Goal: Complete application form: Complete application form

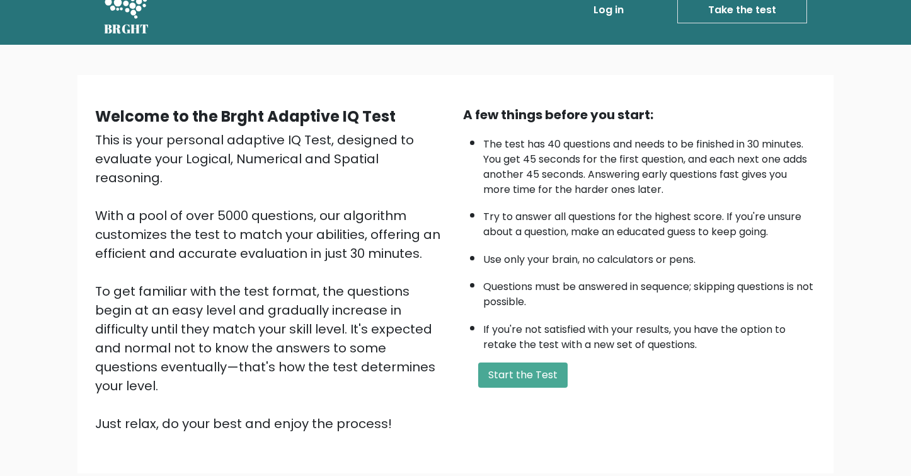
scroll to position [28, 0]
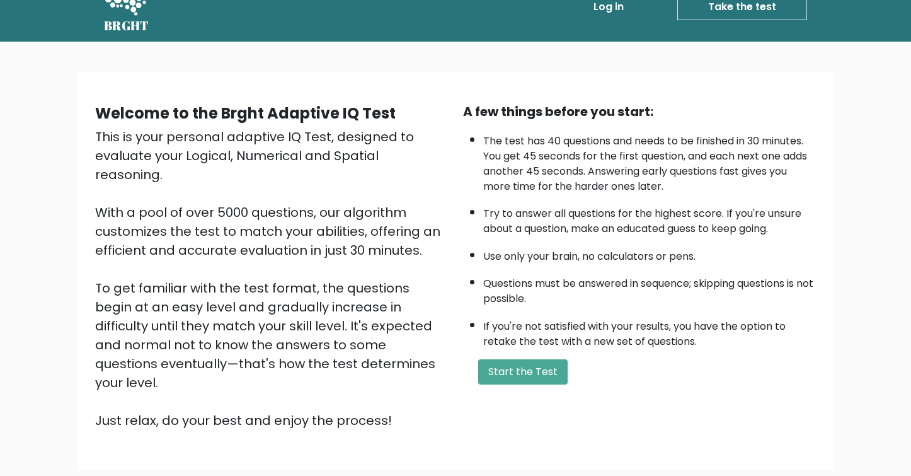
drag, startPoint x: 514, startPoint y: 378, endPoint x: 430, endPoint y: 375, distance: 83.2
click at [430, 375] on div "Welcome to the Brght Adaptive IQ Test This is your personal adaptive IQ Test, d…" at bounding box center [456, 271] width 736 height 338
click at [506, 374] on button "Start the Test" at bounding box center [522, 371] width 89 height 25
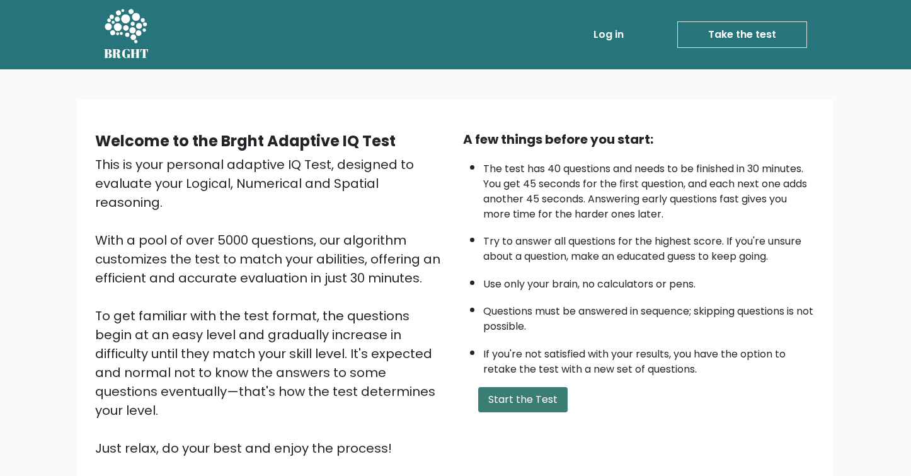
click at [521, 403] on button "Start the Test" at bounding box center [522, 399] width 89 height 25
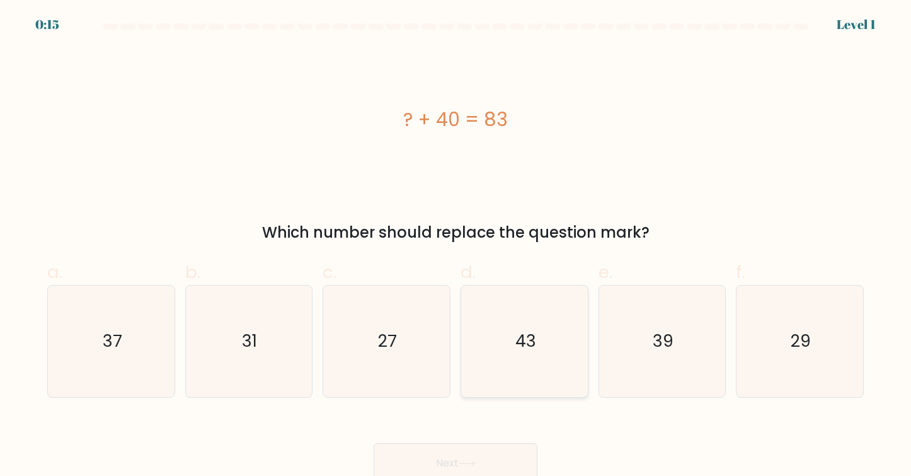
click at [541, 360] on icon "43" at bounding box center [525, 341] width 112 height 112
click at [456, 246] on input "d. 43" at bounding box center [456, 242] width 1 height 8
radio input "true"
click at [495, 457] on button "Next" at bounding box center [456, 463] width 164 height 40
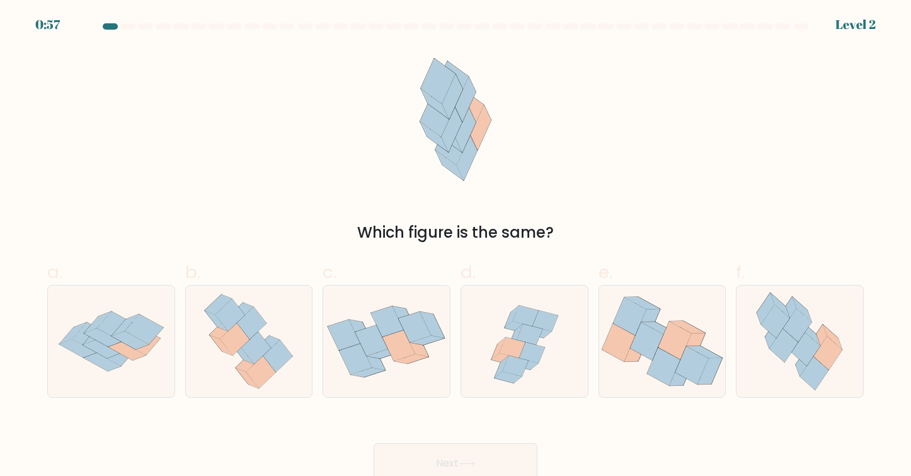
scroll to position [8, 0]
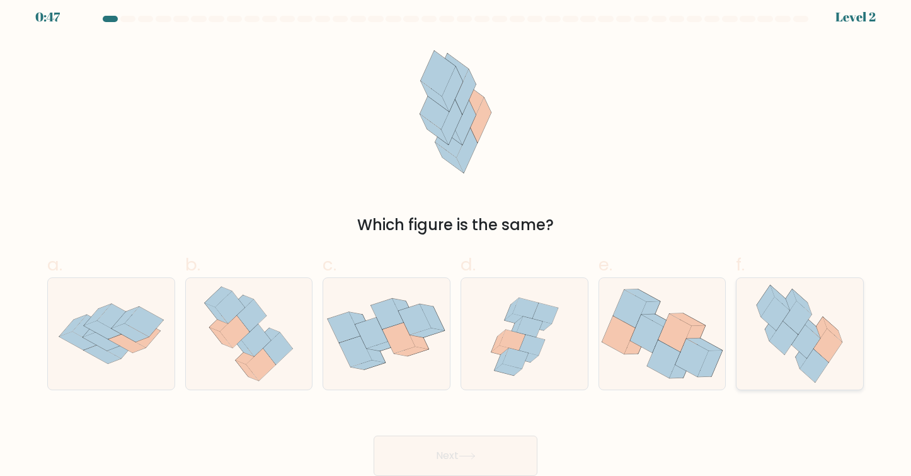
click at [803, 289] on icon at bounding box center [800, 334] width 102 height 112
click at [456, 239] on input "f." at bounding box center [456, 235] width 1 height 8
radio input "true"
click at [427, 450] on button "Next" at bounding box center [456, 455] width 164 height 40
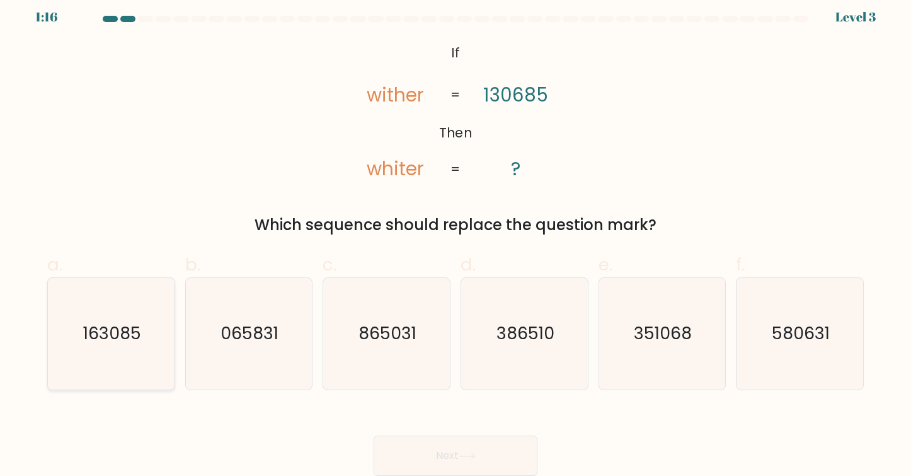
click at [137, 342] on text "163085" at bounding box center [112, 332] width 58 height 23
click at [456, 239] on input "a. 163085" at bounding box center [456, 235] width 1 height 8
radio input "true"
click at [434, 442] on button "Next" at bounding box center [456, 455] width 164 height 40
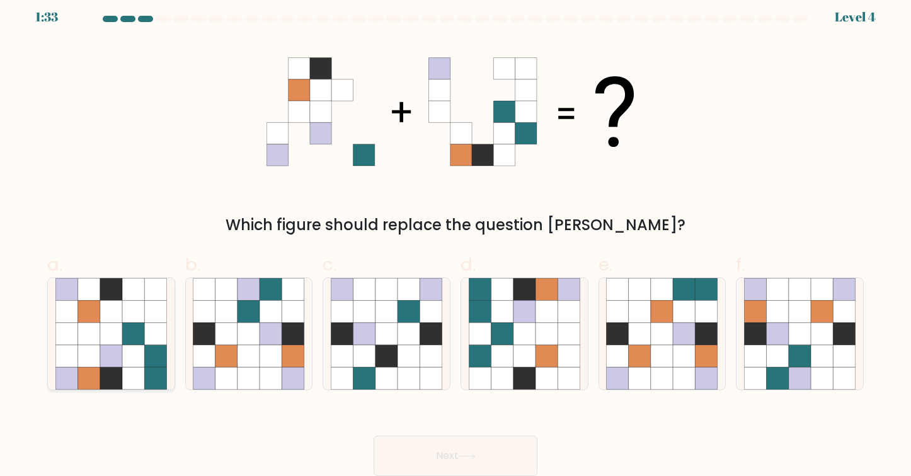
click at [100, 372] on icon at bounding box center [88, 378] width 22 height 22
click at [456, 239] on input "a." at bounding box center [456, 235] width 1 height 8
radio input "true"
click at [438, 457] on button "Next" at bounding box center [456, 455] width 164 height 40
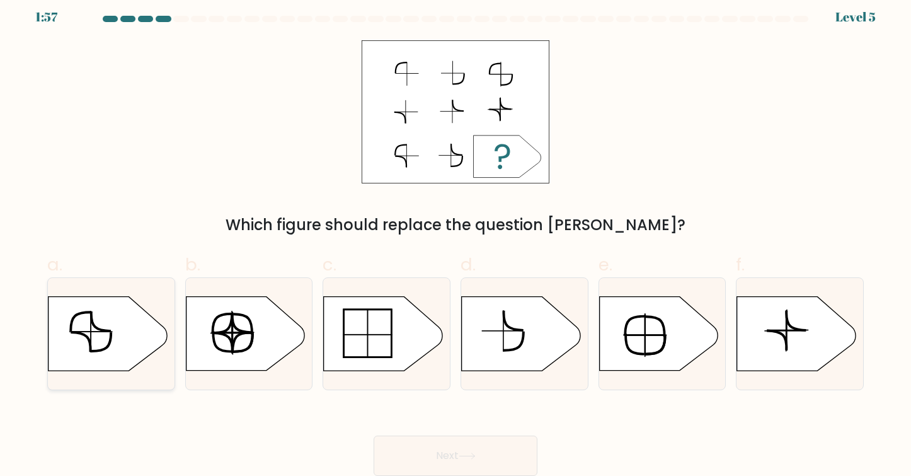
click at [83, 348] on icon at bounding box center [108, 334] width 118 height 74
click at [456, 239] on input "a." at bounding box center [456, 235] width 1 height 8
radio input "true"
click at [440, 439] on button "Next" at bounding box center [456, 455] width 164 height 40
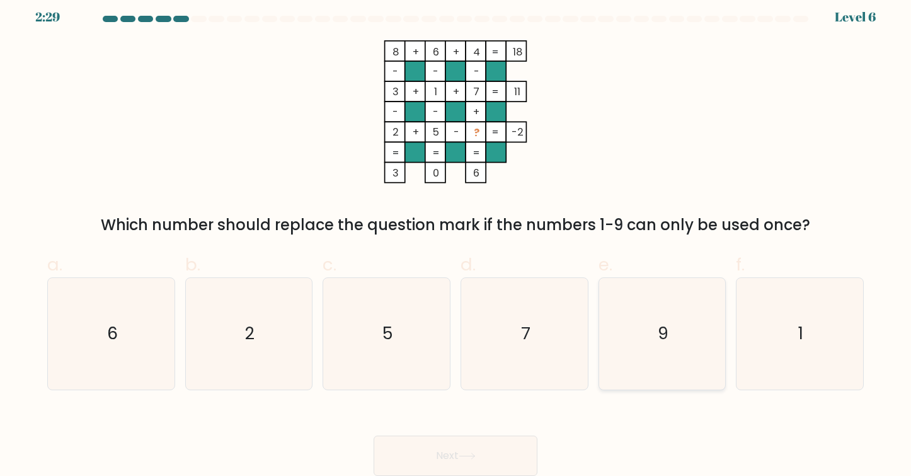
click at [651, 309] on icon "9" at bounding box center [662, 334] width 112 height 112
click at [456, 239] on input "e. 9" at bounding box center [456, 235] width 1 height 8
radio input "true"
click at [432, 445] on button "Next" at bounding box center [456, 455] width 164 height 40
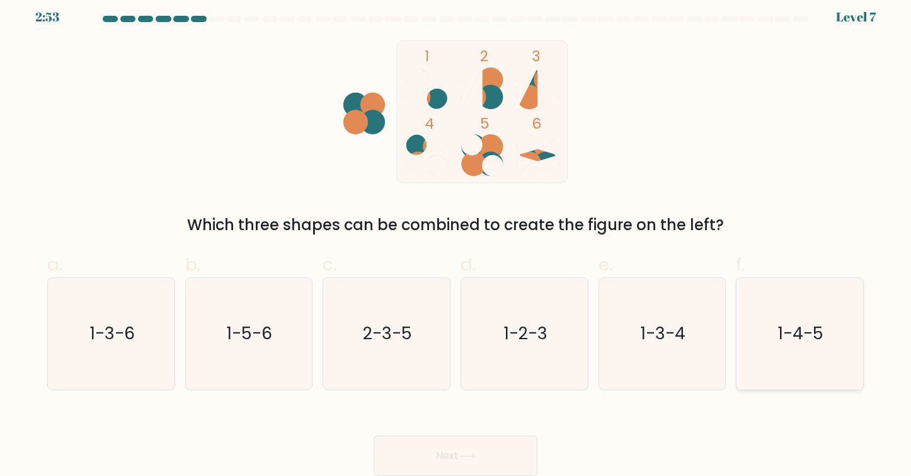
click at [813, 326] on text "1-4-5" at bounding box center [800, 332] width 45 height 23
click at [456, 239] on input "f. 1-4-5" at bounding box center [456, 235] width 1 height 8
radio input "true"
click at [433, 451] on button "Next" at bounding box center [456, 455] width 164 height 40
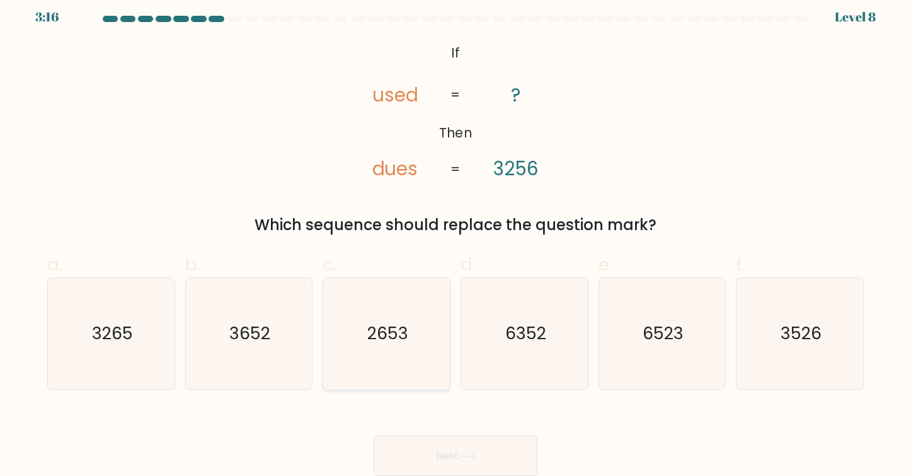
click at [400, 344] on text "2653" at bounding box center [387, 332] width 41 height 23
click at [456, 239] on input "c. 2653" at bounding box center [456, 235] width 1 height 8
radio input "true"
click at [455, 452] on button "Next" at bounding box center [456, 455] width 164 height 40
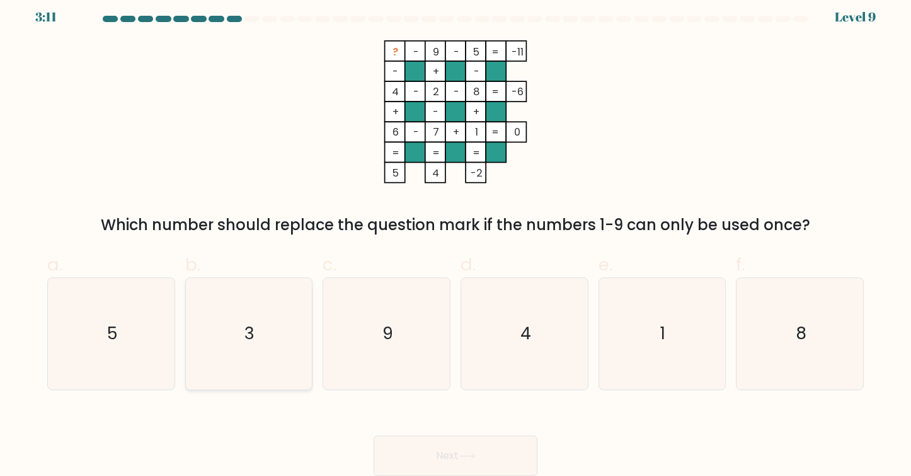
click at [248, 352] on icon "3" at bounding box center [249, 334] width 112 height 112
click at [456, 239] on input "b. 3" at bounding box center [456, 235] width 1 height 8
radio input "true"
click at [458, 458] on button "Next" at bounding box center [456, 455] width 164 height 40
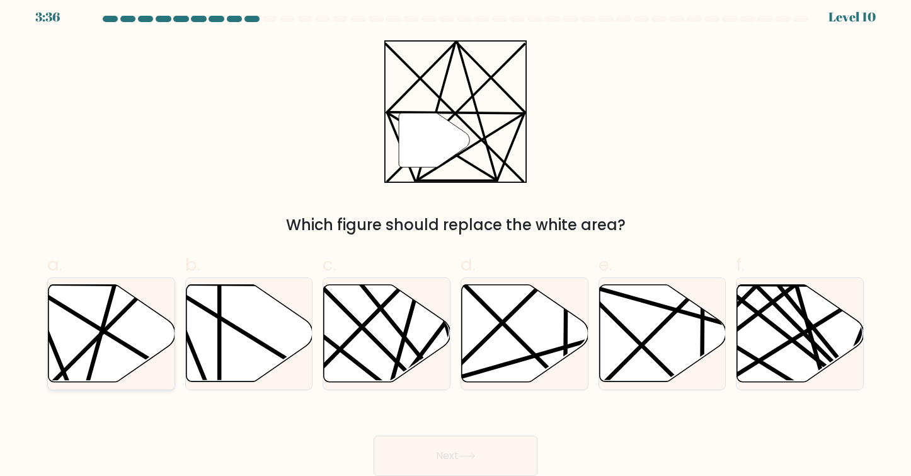
click at [104, 320] on line at bounding box center [115, 281] width 68 height 247
click at [456, 239] on input "a." at bounding box center [456, 235] width 1 height 8
radio input "true"
click at [463, 454] on icon at bounding box center [467, 455] width 17 height 7
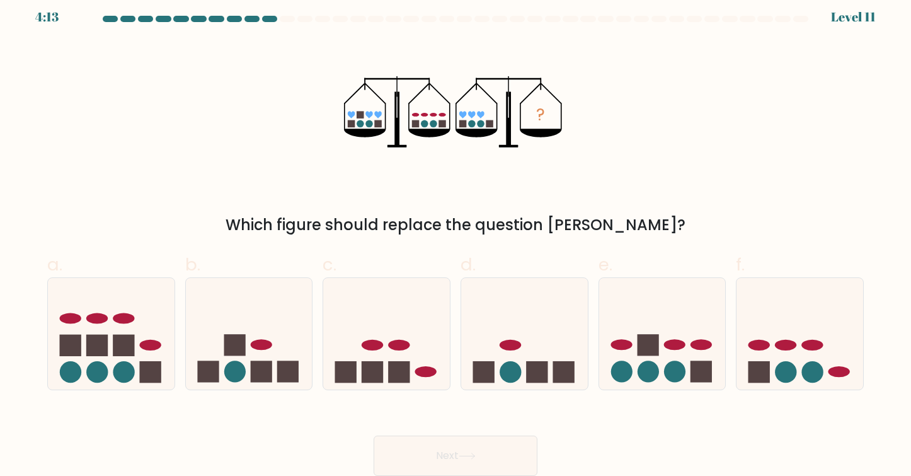
click at [366, 135] on icon at bounding box center [365, 133] width 42 height 8
click at [836, 307] on icon at bounding box center [800, 333] width 127 height 105
click at [456, 239] on input "f." at bounding box center [456, 235] width 1 height 8
radio input "true"
click at [487, 454] on button "Next" at bounding box center [456, 455] width 164 height 40
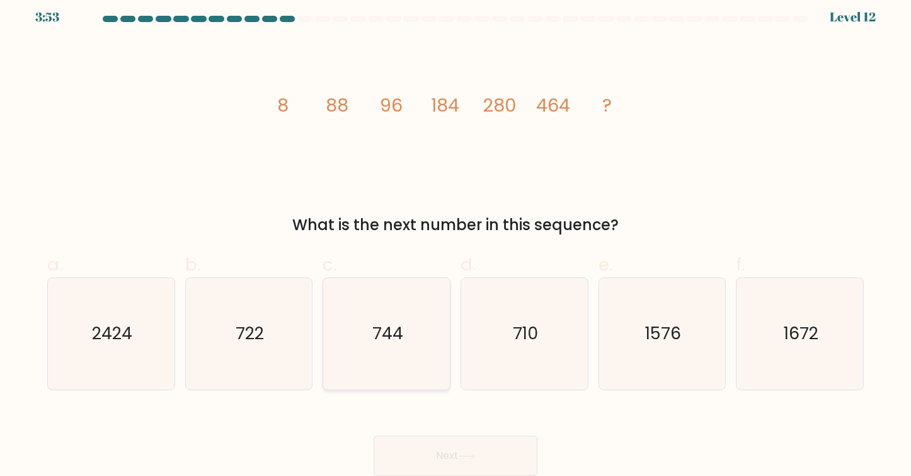
click at [387, 323] on text "744" at bounding box center [387, 332] width 31 height 23
click at [456, 239] on input "c. 744" at bounding box center [456, 235] width 1 height 8
radio input "true"
click at [422, 452] on button "Next" at bounding box center [456, 455] width 164 height 40
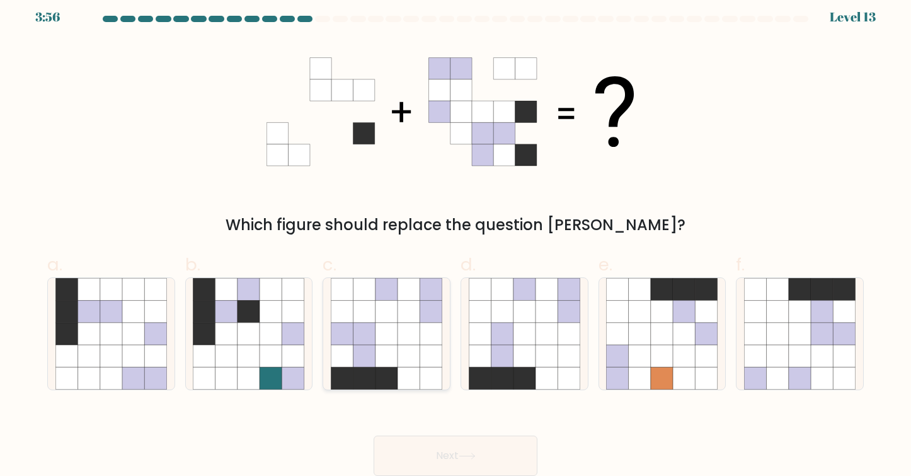
click at [365, 326] on icon at bounding box center [364, 334] width 22 height 22
click at [456, 239] on input "c." at bounding box center [456, 235] width 1 height 8
radio input "true"
click at [433, 449] on button "Next" at bounding box center [456, 455] width 164 height 40
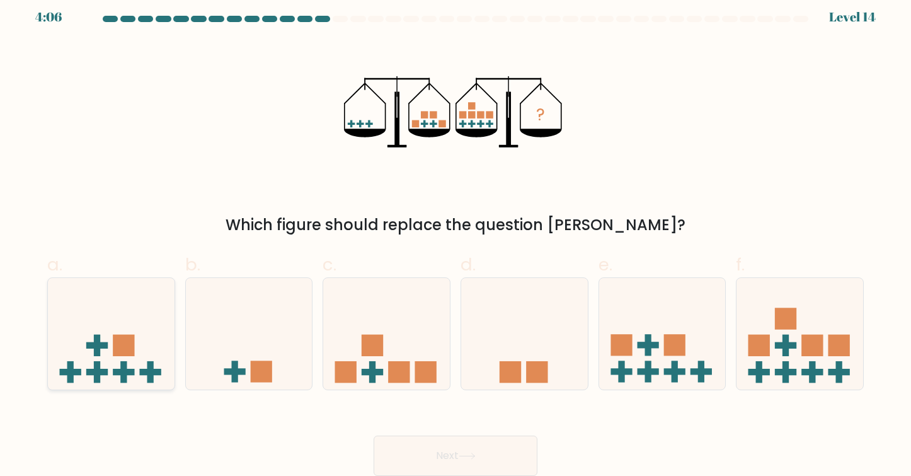
click at [120, 306] on icon at bounding box center [111, 333] width 127 height 105
click at [456, 239] on input "a." at bounding box center [456, 235] width 1 height 8
radio input "true"
click at [490, 443] on button "Next" at bounding box center [456, 455] width 164 height 40
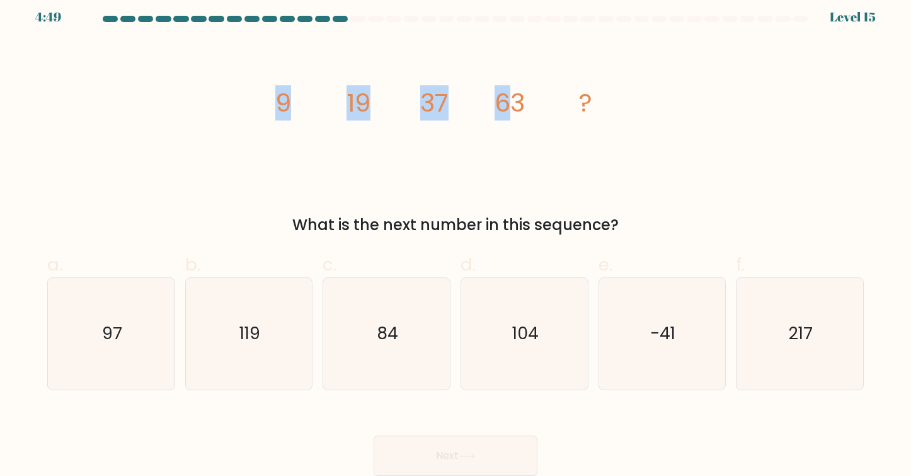
drag, startPoint x: 278, startPoint y: 101, endPoint x: 513, endPoint y: 115, distance: 234.8
click at [512, 115] on g "9 19 37 63 ?" at bounding box center [433, 102] width 317 height 35
click at [517, 153] on icon "image/svg+xml 9 19 37 63 ?" at bounding box center [456, 111] width 378 height 143
drag, startPoint x: 350, startPoint y: 101, endPoint x: 574, endPoint y: 101, distance: 223.7
click at [574, 101] on icon "image/svg+xml 9 19 37 63 ?" at bounding box center [456, 111] width 378 height 143
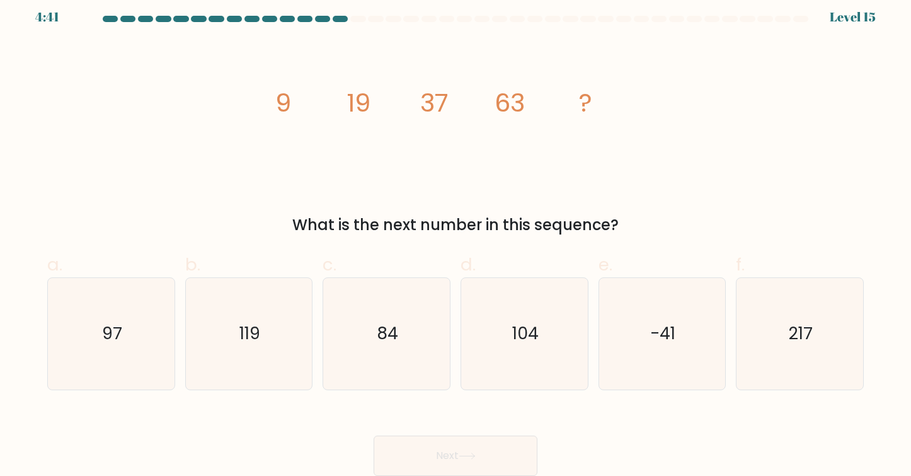
click at [523, 146] on icon "image/svg+xml 9 19 37 63 ?" at bounding box center [456, 111] width 378 height 143
drag, startPoint x: 422, startPoint y: 102, endPoint x: 445, endPoint y: 101, distance: 23.3
click at [445, 101] on tspan "37" at bounding box center [434, 102] width 28 height 35
click at [446, 129] on icon "image/svg+xml 9 19 37 63 ?" at bounding box center [456, 111] width 378 height 143
drag, startPoint x: 348, startPoint y: 102, endPoint x: 556, endPoint y: 111, distance: 208.1
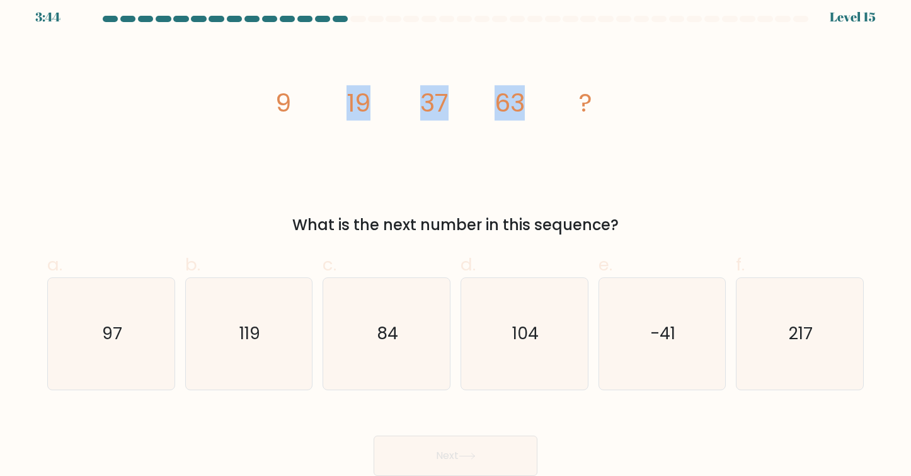
click at [556, 111] on icon "image/svg+xml 9 19 37 63 ?" at bounding box center [456, 111] width 378 height 143
drag, startPoint x: 423, startPoint y: 107, endPoint x: 629, endPoint y: 113, distance: 205.5
click at [629, 113] on icon "image/svg+xml 9 19 37 63 ?" at bounding box center [456, 111] width 378 height 143
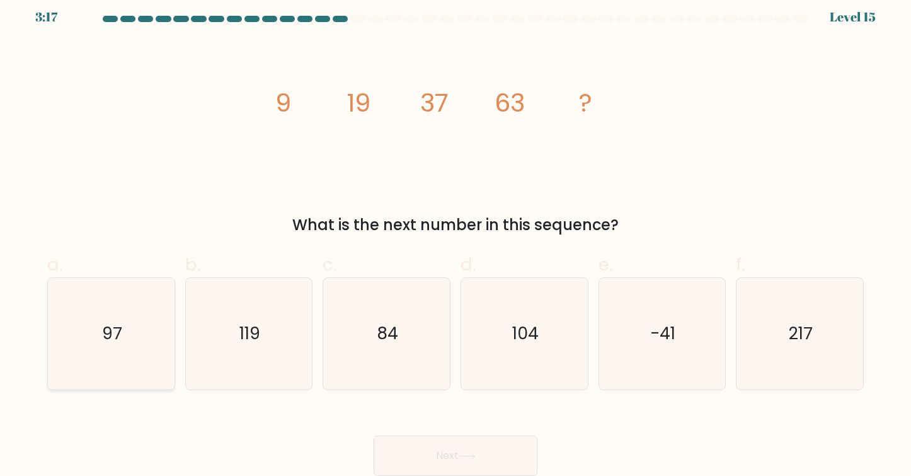
click at [146, 332] on icon "97" at bounding box center [111, 334] width 112 height 112
click at [456, 239] on input "a. 97" at bounding box center [456, 235] width 1 height 8
radio input "true"
click at [398, 451] on button "Next" at bounding box center [456, 455] width 164 height 40
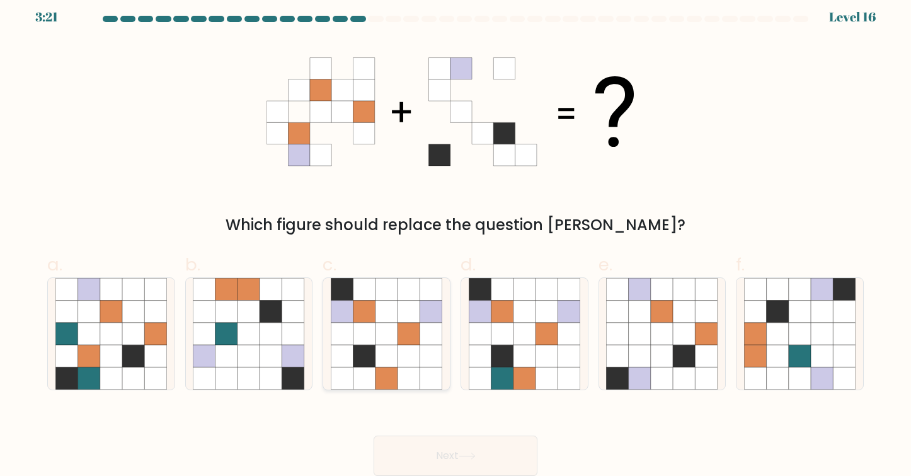
click at [340, 304] on icon at bounding box center [342, 311] width 22 height 22
click at [456, 239] on input "c." at bounding box center [456, 235] width 1 height 8
radio input "true"
click at [476, 453] on icon at bounding box center [467, 455] width 17 height 7
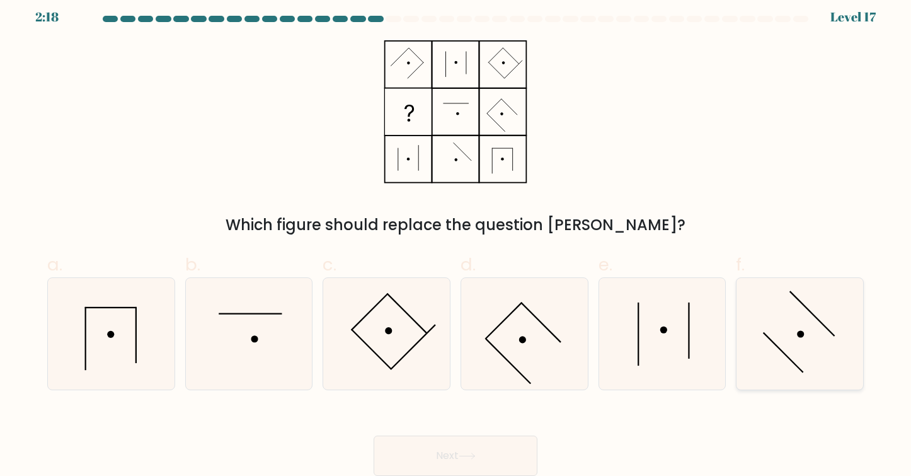
click at [803, 369] on icon at bounding box center [800, 334] width 112 height 112
click at [456, 239] on input "f." at bounding box center [456, 235] width 1 height 8
radio input "true"
click at [461, 456] on button "Next" at bounding box center [456, 455] width 164 height 40
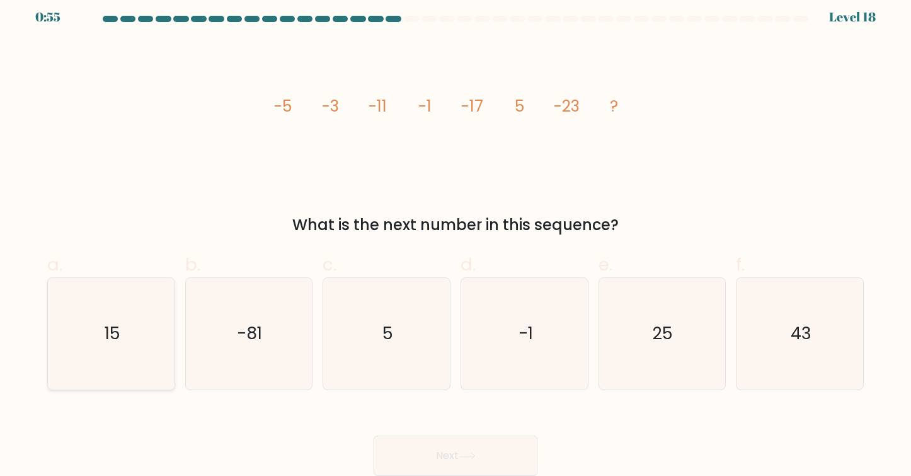
click at [120, 339] on text "15" at bounding box center [113, 332] width 16 height 23
click at [456, 239] on input "a. 15" at bounding box center [456, 235] width 1 height 8
radio input "true"
click at [435, 457] on button "Next" at bounding box center [456, 455] width 164 height 40
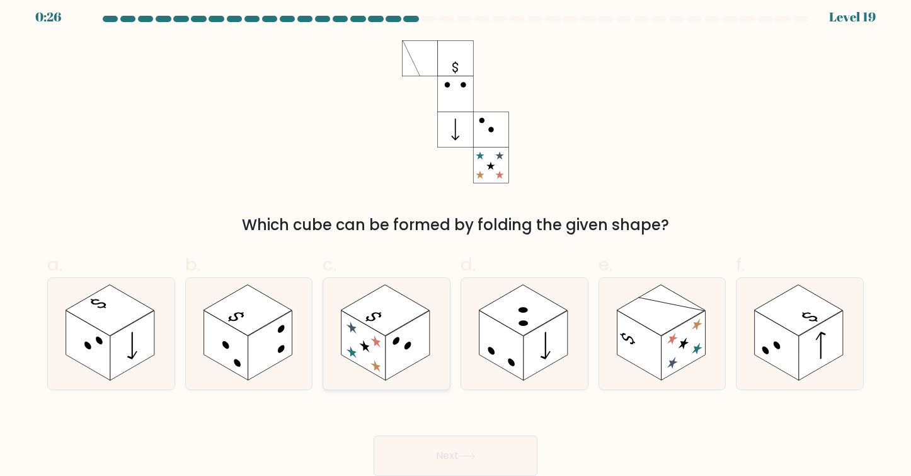
click at [391, 324] on rect at bounding box center [386, 310] width 88 height 51
click at [456, 239] on input "c." at bounding box center [456, 235] width 1 height 8
radio input "true"
click at [478, 460] on button "Next" at bounding box center [456, 455] width 164 height 40
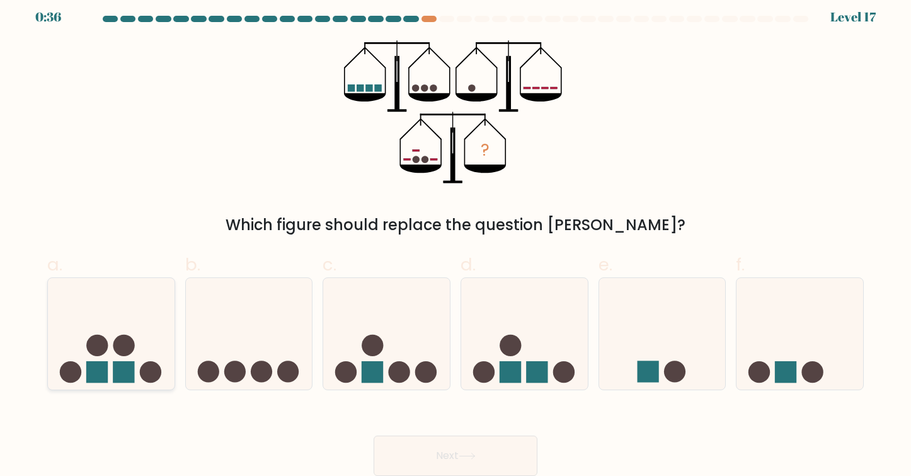
click at [118, 339] on circle at bounding box center [123, 345] width 21 height 21
click at [456, 239] on input "a." at bounding box center [456, 235] width 1 height 8
radio input "true"
click at [467, 456] on icon at bounding box center [467, 455] width 17 height 7
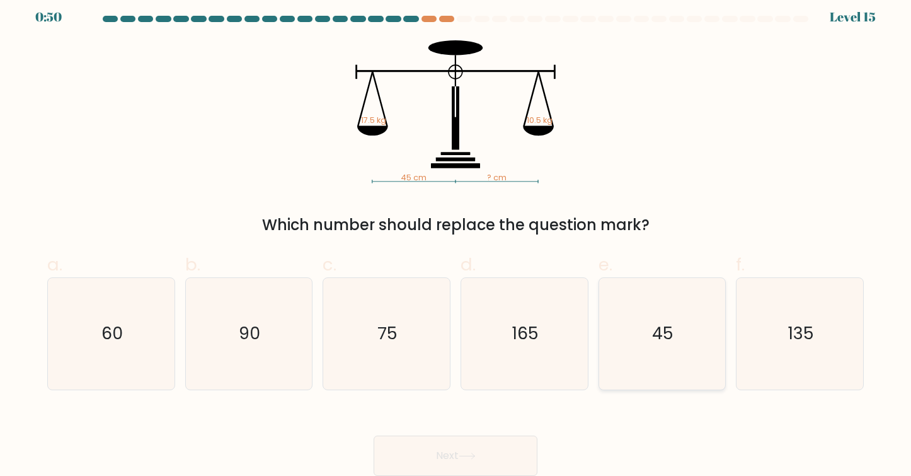
click at [655, 296] on icon "45" at bounding box center [662, 334] width 112 height 112
click at [456, 239] on input "e. 45" at bounding box center [456, 235] width 1 height 8
radio input "true"
click at [411, 447] on button "Next" at bounding box center [456, 455] width 164 height 40
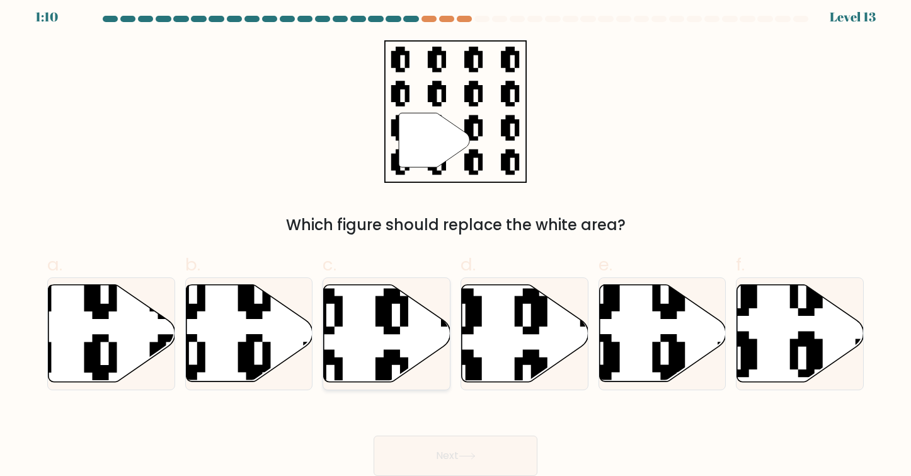
click at [361, 335] on icon at bounding box center [387, 333] width 127 height 97
click at [456, 239] on input "c." at bounding box center [456, 235] width 1 height 8
radio input "true"
click at [425, 449] on button "Next" at bounding box center [456, 455] width 164 height 40
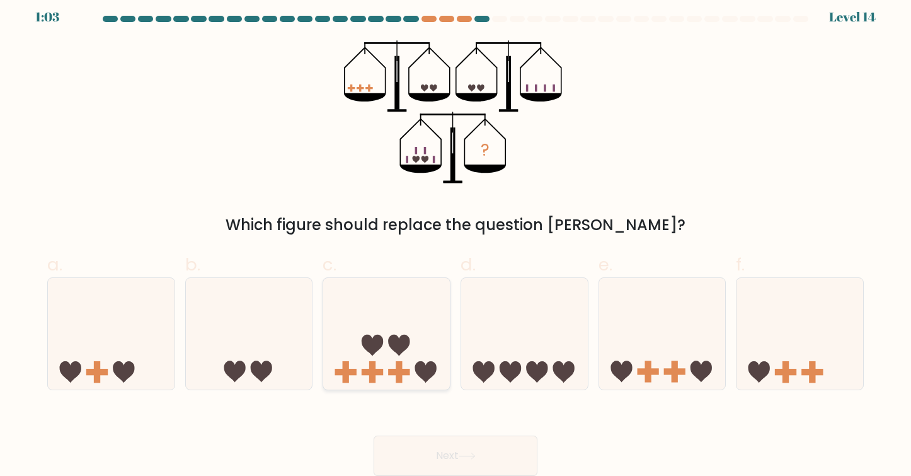
click at [374, 330] on icon at bounding box center [386, 333] width 127 height 105
click at [456, 239] on input "c." at bounding box center [456, 235] width 1 height 8
radio input "true"
click at [416, 451] on button "Next" at bounding box center [456, 455] width 164 height 40
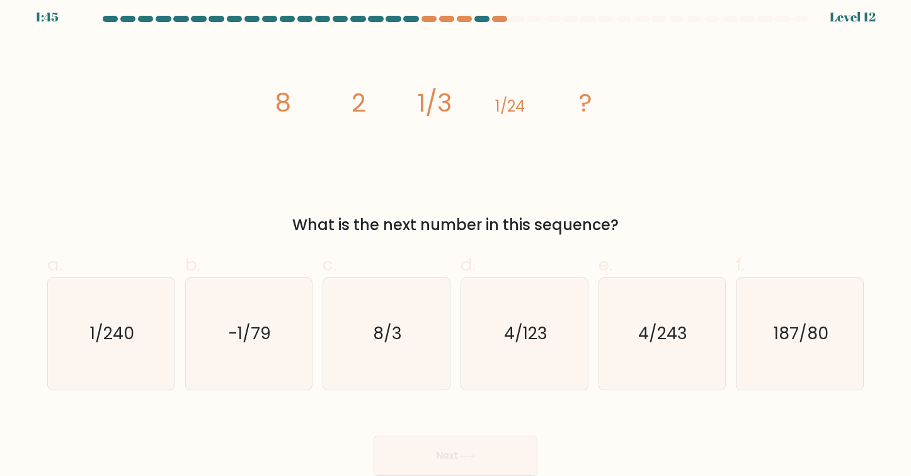
drag, startPoint x: 295, startPoint y: 220, endPoint x: 647, endPoint y: 224, distance: 352.2
click at [647, 224] on div "What is the next number in this sequence?" at bounding box center [455, 225] width 801 height 23
click at [110, 342] on text "1/240" at bounding box center [112, 332] width 44 height 23
click at [456, 239] on input "a. 1/240" at bounding box center [456, 235] width 1 height 8
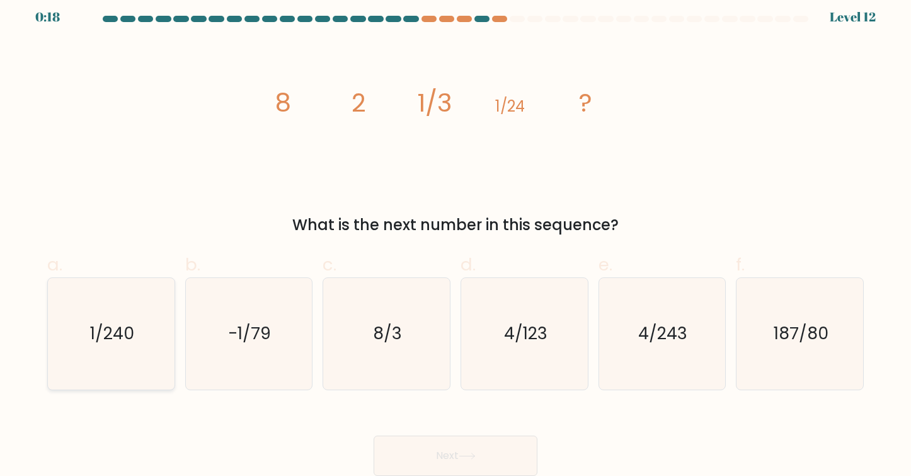
radio input "true"
click at [427, 458] on button "Next" at bounding box center [456, 455] width 164 height 40
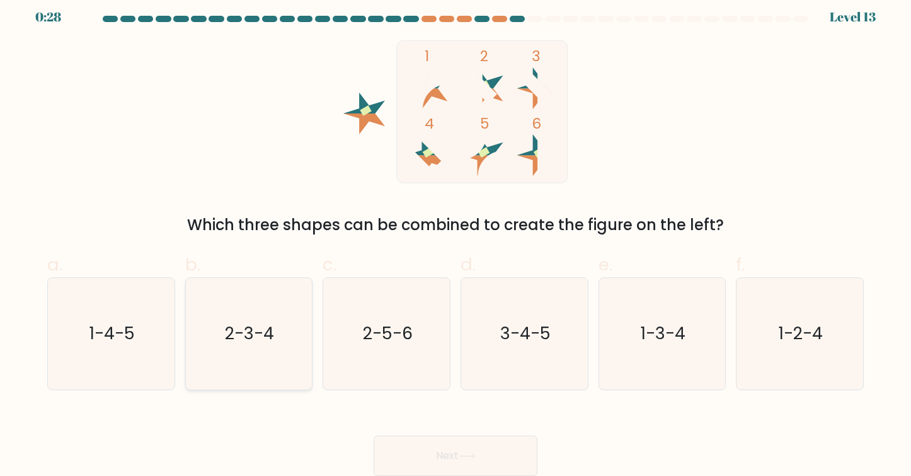
click at [270, 342] on text "2-3-4" at bounding box center [250, 332] width 49 height 23
click at [456, 239] on input "b. 2-3-4" at bounding box center [456, 235] width 1 height 8
radio input "true"
click at [463, 446] on button "Next" at bounding box center [456, 455] width 164 height 40
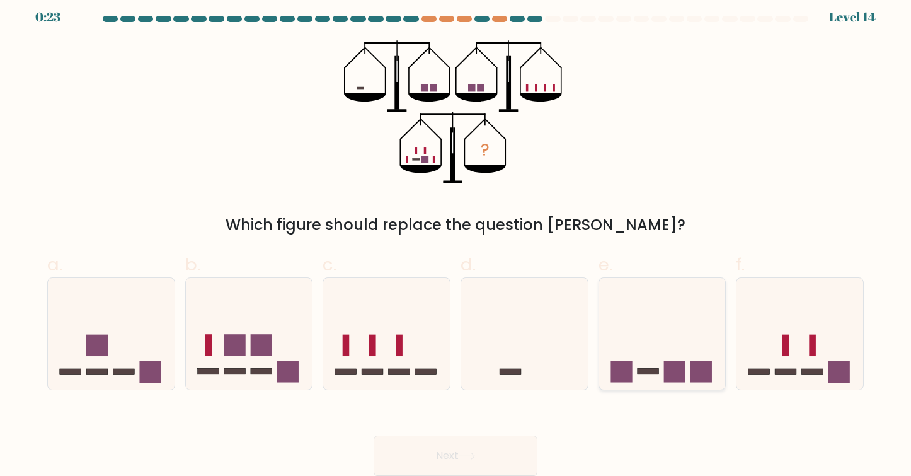
click at [609, 354] on icon at bounding box center [662, 333] width 127 height 105
click at [456, 239] on input "e." at bounding box center [456, 235] width 1 height 8
radio input "true"
click at [492, 459] on button "Next" at bounding box center [456, 455] width 164 height 40
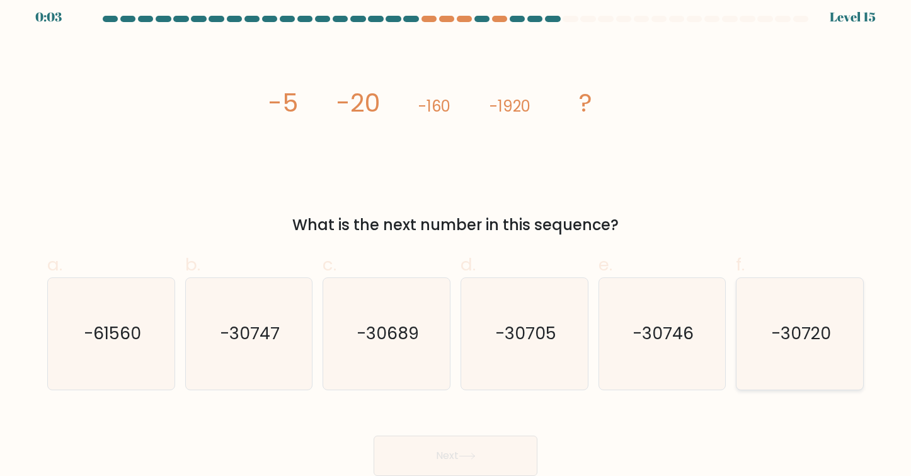
click at [779, 333] on text "-30720" at bounding box center [801, 332] width 60 height 23
click at [456, 239] on input "f. -30720" at bounding box center [456, 235] width 1 height 8
radio input "true"
click at [448, 471] on button "Next" at bounding box center [456, 455] width 164 height 40
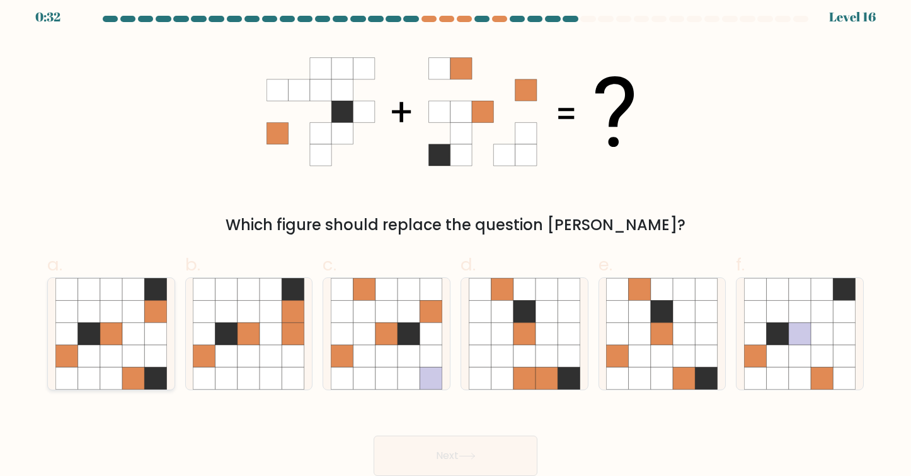
click at [117, 305] on icon at bounding box center [111, 311] width 22 height 22
click at [456, 239] on input "a." at bounding box center [456, 235] width 1 height 8
radio input "true"
click at [476, 456] on icon at bounding box center [467, 455] width 17 height 7
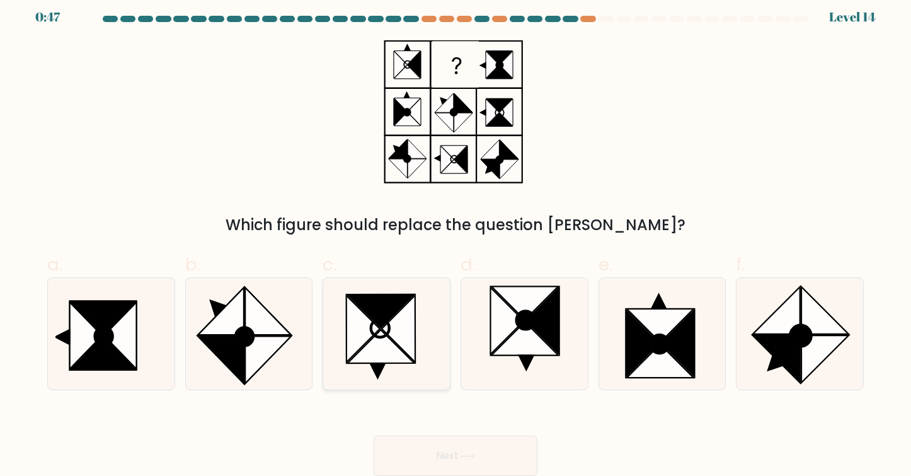
click at [419, 342] on icon at bounding box center [387, 334] width 112 height 112
click at [456, 239] on input "c." at bounding box center [456, 235] width 1 height 8
radio input "true"
click at [549, 340] on icon at bounding box center [541, 320] width 33 height 67
click at [456, 239] on input "d." at bounding box center [456, 235] width 1 height 8
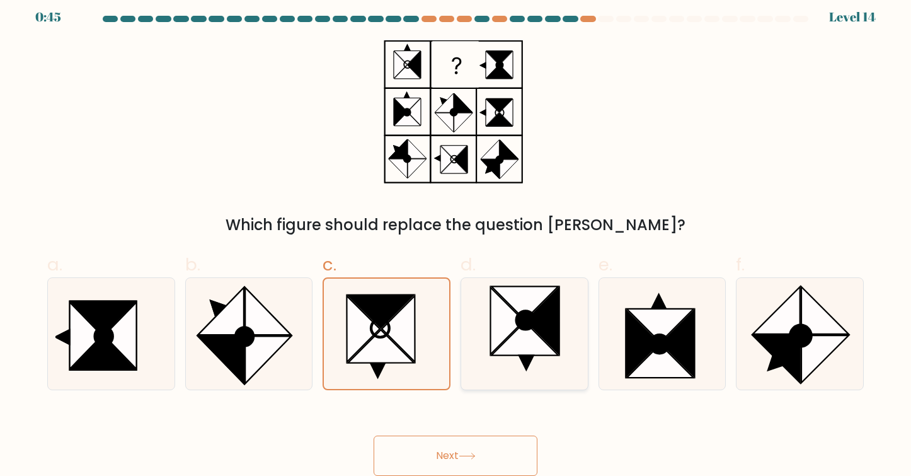
radio input "true"
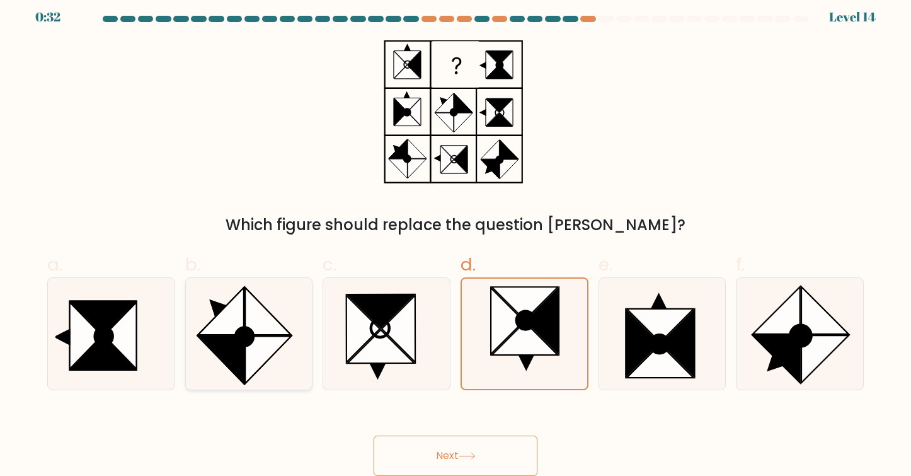
click at [244, 333] on circle at bounding box center [244, 336] width 25 height 26
click at [456, 239] on input "b." at bounding box center [456, 235] width 1 height 8
radio input "true"
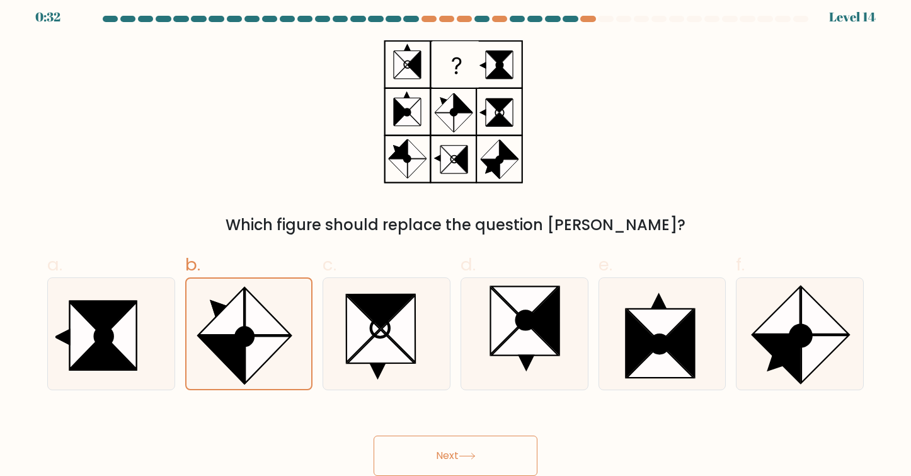
click at [451, 451] on button "Next" at bounding box center [456, 455] width 164 height 40
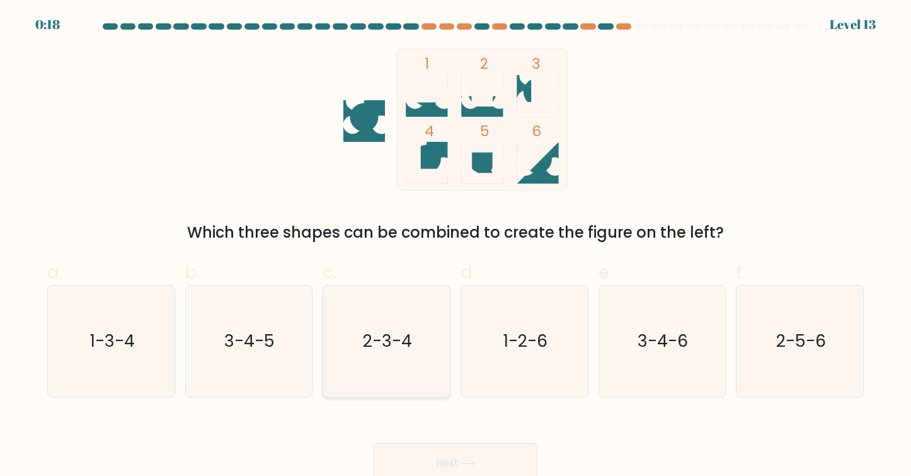
click at [399, 342] on text "2-3-4" at bounding box center [387, 340] width 49 height 23
click at [456, 246] on input "c. 2-3-4" at bounding box center [456, 242] width 1 height 8
radio input "true"
click at [427, 452] on button "Next" at bounding box center [456, 463] width 164 height 40
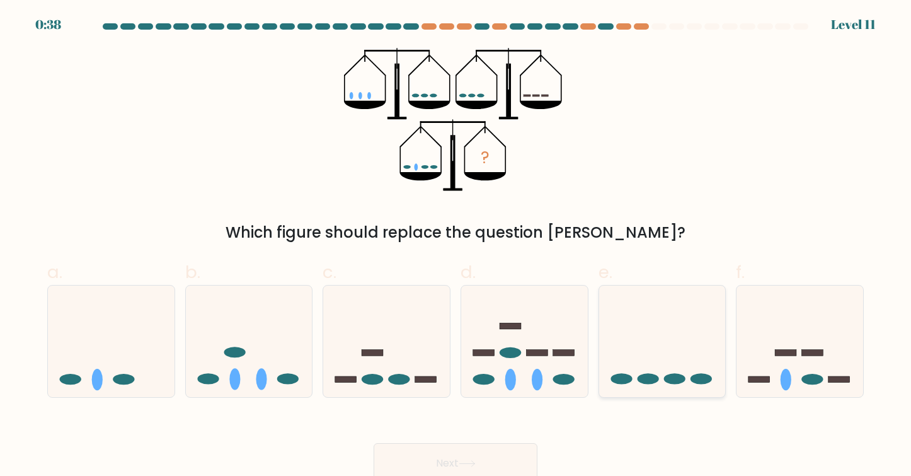
click at [654, 323] on icon at bounding box center [662, 341] width 127 height 105
click at [456, 246] on input "e." at bounding box center [456, 242] width 1 height 8
radio input "true"
click at [438, 466] on button "Next" at bounding box center [456, 463] width 164 height 40
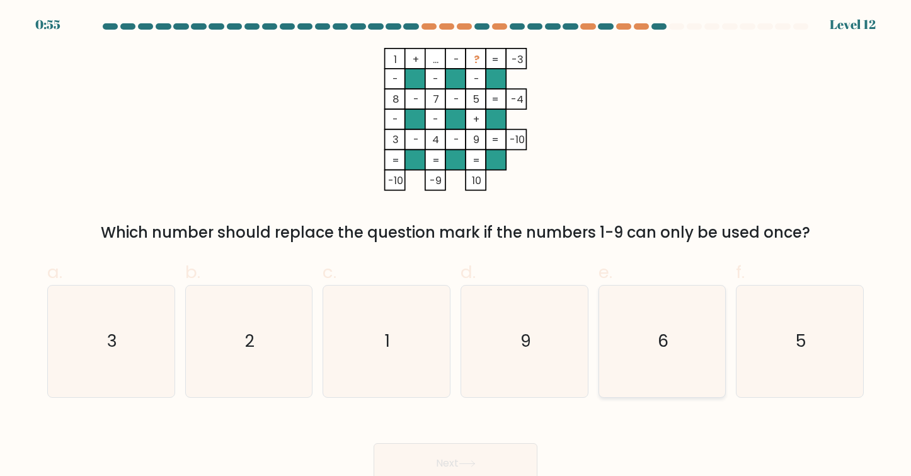
click at [639, 335] on icon "6" at bounding box center [662, 341] width 112 height 112
click at [456, 246] on input "e. 6" at bounding box center [456, 242] width 1 height 8
radio input "true"
click at [447, 460] on button "Next" at bounding box center [456, 463] width 164 height 40
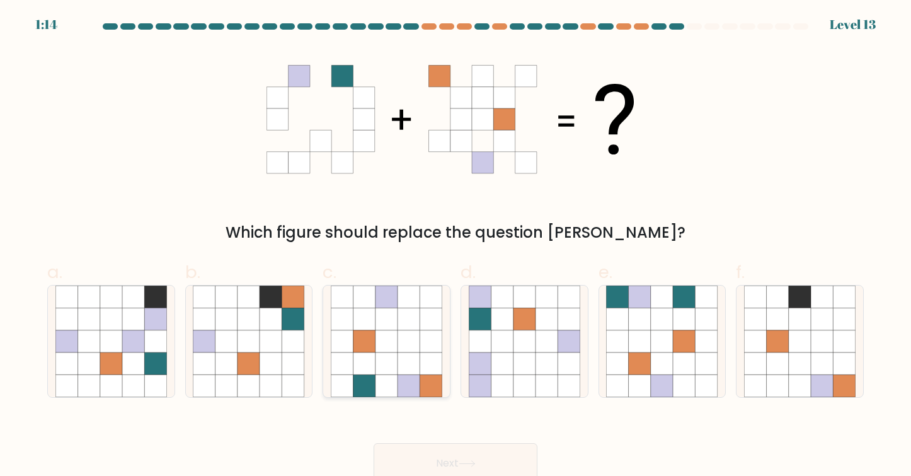
click at [350, 338] on icon at bounding box center [342, 341] width 22 height 22
click at [456, 246] on input "c." at bounding box center [456, 242] width 1 height 8
radio input "true"
click at [415, 461] on button "Next" at bounding box center [456, 463] width 164 height 40
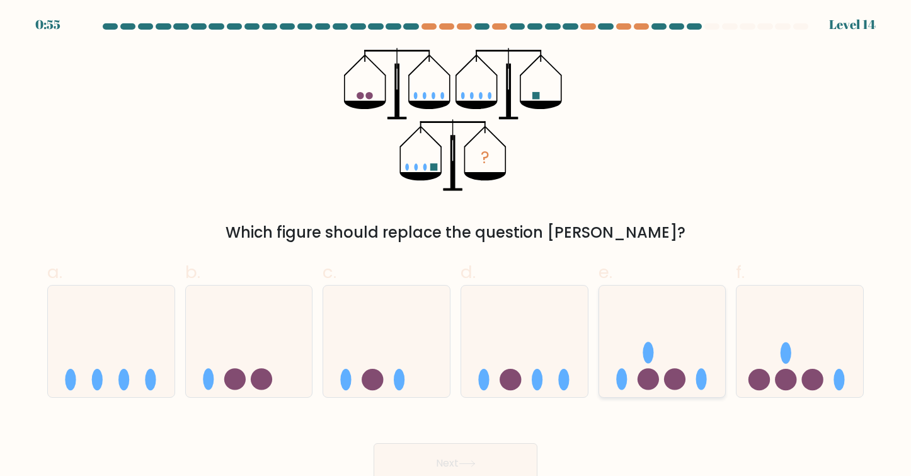
click at [648, 321] on icon at bounding box center [662, 341] width 127 height 105
click at [456, 246] on input "e." at bounding box center [456, 242] width 1 height 8
radio input "true"
click at [420, 466] on button "Next" at bounding box center [456, 463] width 164 height 40
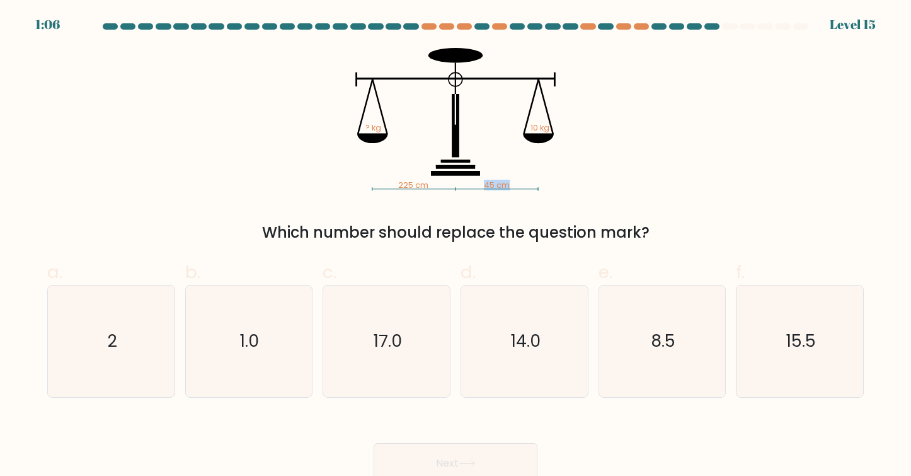
drag, startPoint x: 485, startPoint y: 184, endPoint x: 514, endPoint y: 183, distance: 29.0
click at [514, 183] on icon "225 cm 45 cm ? kg 10 kg" at bounding box center [456, 119] width 378 height 143
click at [83, 318] on icon "2" at bounding box center [111, 341] width 112 height 112
click at [456, 246] on input "a. 2" at bounding box center [456, 242] width 1 height 8
radio input "true"
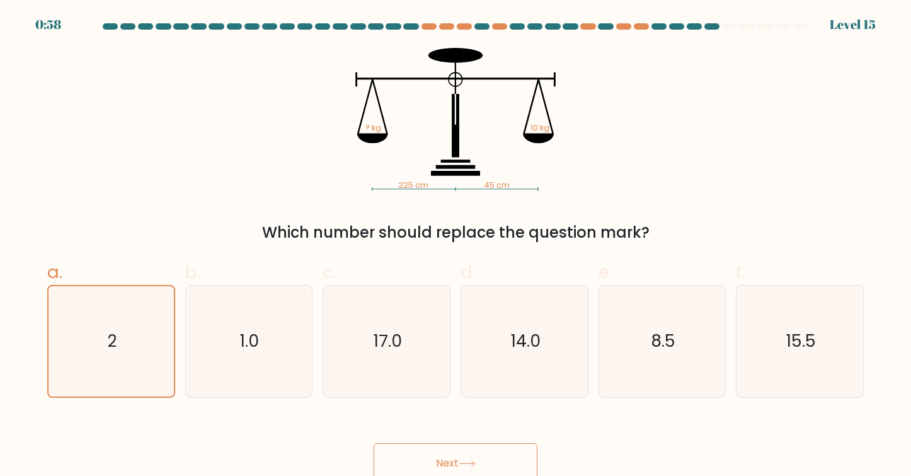
click at [393, 454] on button "Next" at bounding box center [456, 463] width 164 height 40
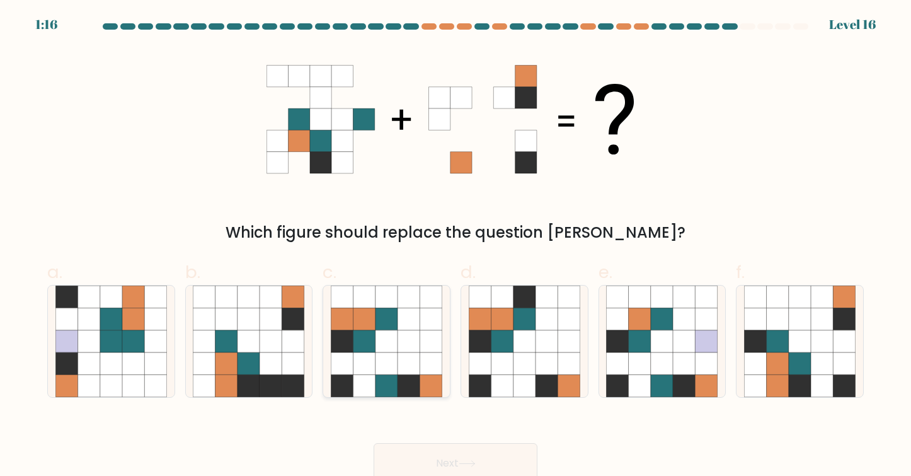
click at [363, 338] on icon at bounding box center [364, 341] width 22 height 22
click at [456, 246] on input "c." at bounding box center [456, 242] width 1 height 8
radio input "true"
click at [425, 463] on button "Next" at bounding box center [456, 463] width 164 height 40
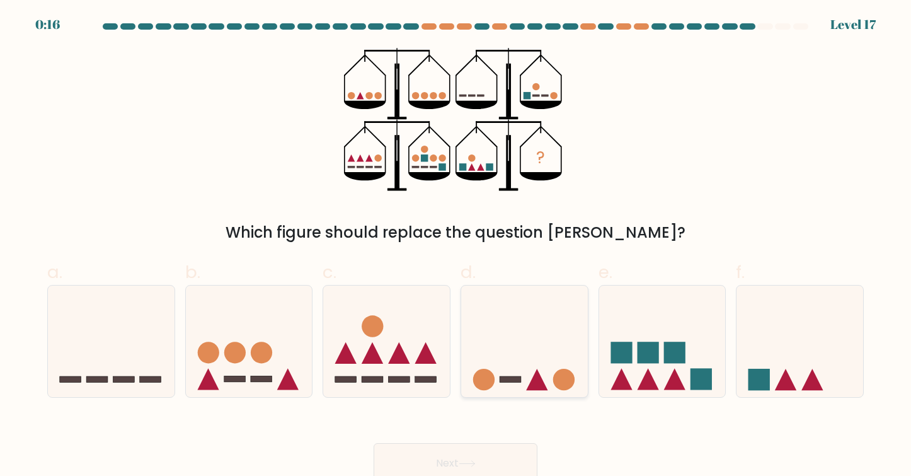
click at [476, 328] on icon at bounding box center [524, 341] width 127 height 105
click at [456, 246] on input "d." at bounding box center [456, 242] width 1 height 8
radio input "true"
click at [442, 455] on button "Next" at bounding box center [456, 463] width 164 height 40
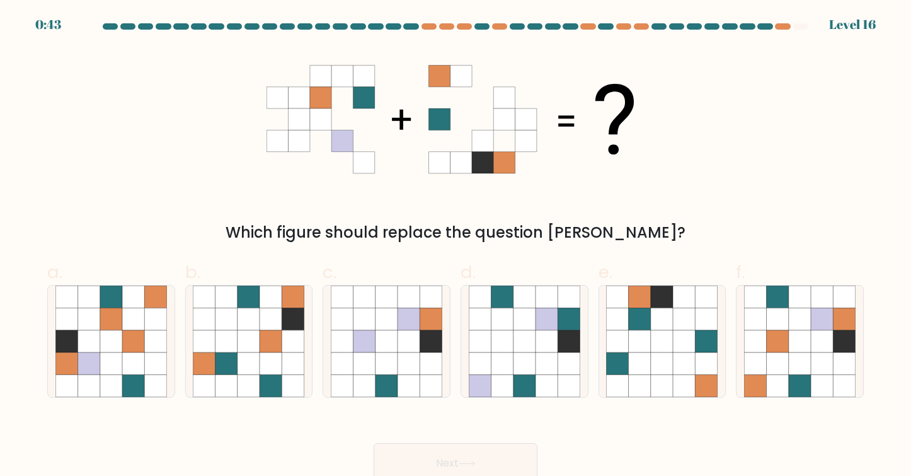
scroll to position [8, 0]
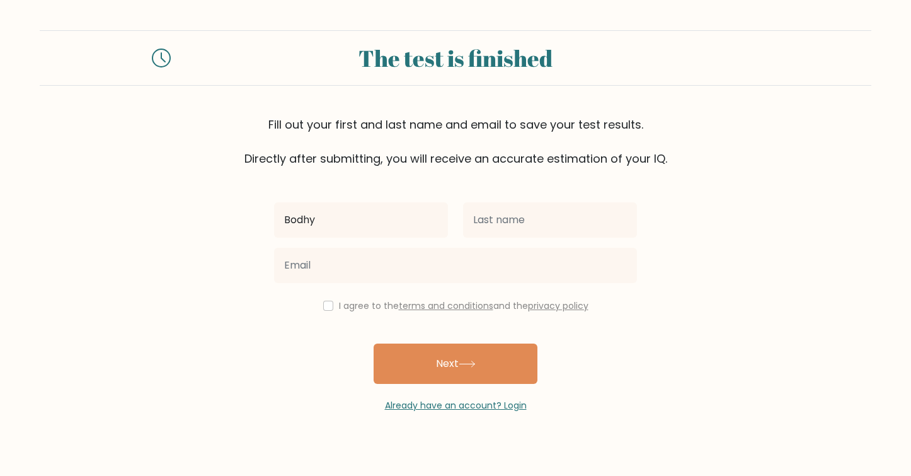
type input "Bodhy"
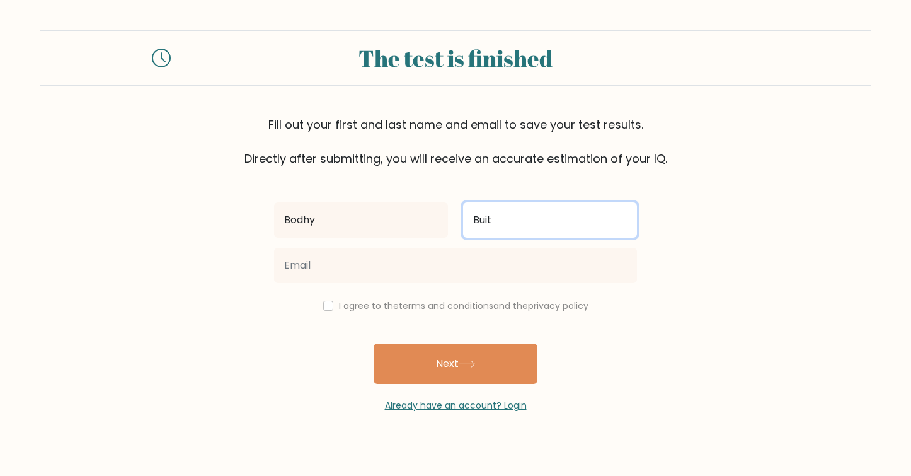
type input "Buit"
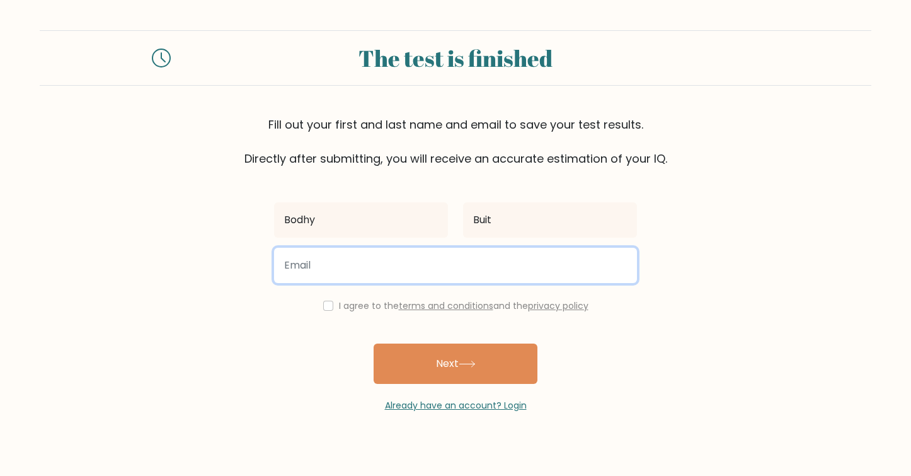
click at [364, 270] on input "email" at bounding box center [455, 265] width 363 height 35
type input "[EMAIL_ADDRESS][DOMAIN_NAME]"
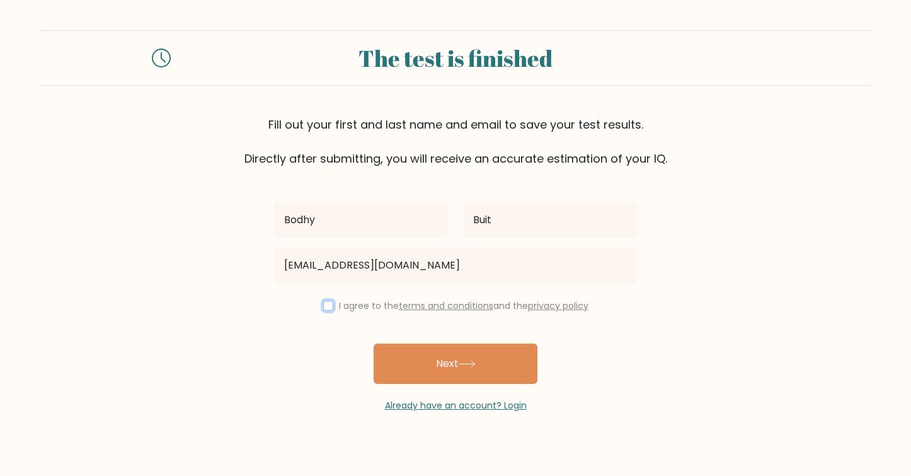
click at [323, 305] on input "checkbox" at bounding box center [328, 306] width 10 height 10
checkbox input "true"
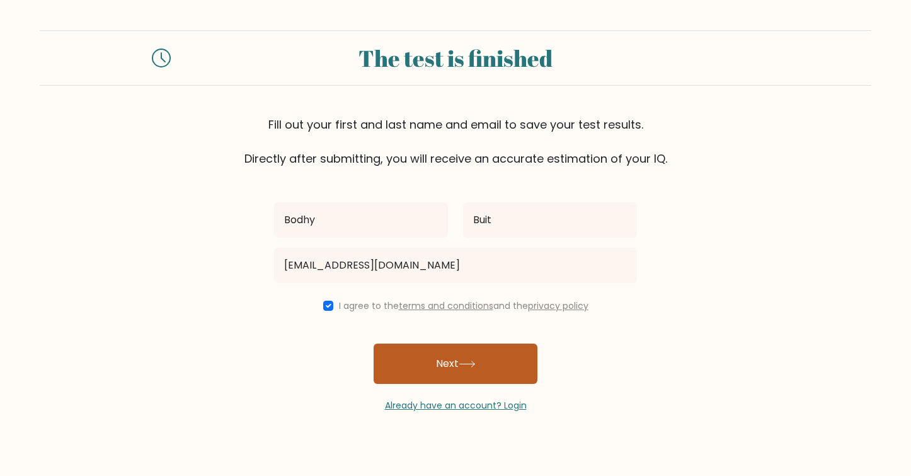
click at [448, 377] on button "Next" at bounding box center [456, 363] width 164 height 40
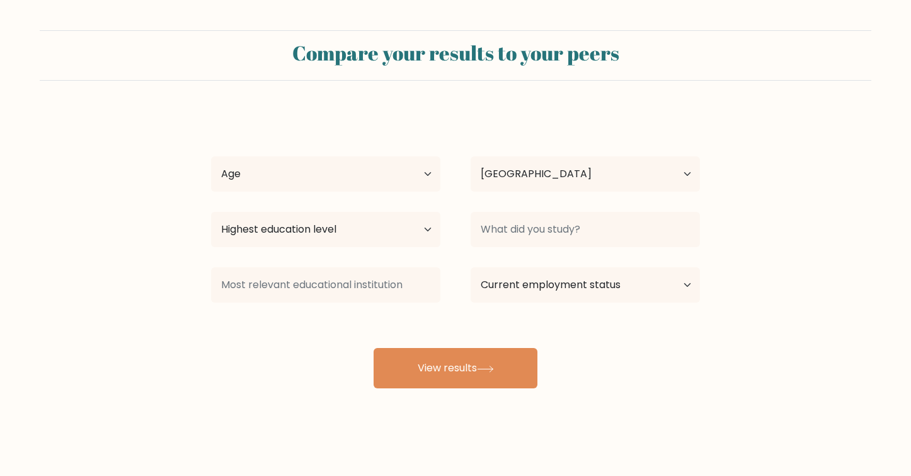
select select "NL"
click at [359, 165] on select "Age Under [DEMOGRAPHIC_DATA] [DEMOGRAPHIC_DATA] [DEMOGRAPHIC_DATA] [DEMOGRAPHIC…" at bounding box center [325, 173] width 229 height 35
select select "25_34"
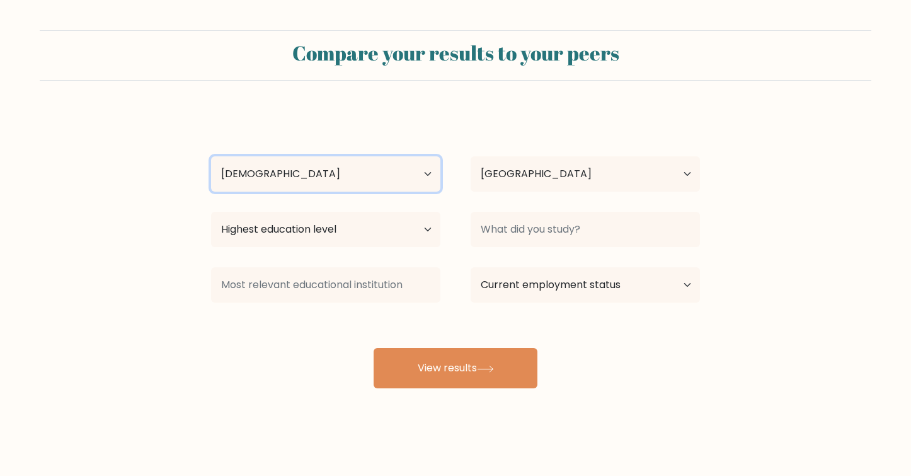
click at [211, 156] on select "Age Under [DEMOGRAPHIC_DATA] [DEMOGRAPHIC_DATA] [DEMOGRAPHIC_DATA] [DEMOGRAPHIC…" at bounding box center [325, 173] width 229 height 35
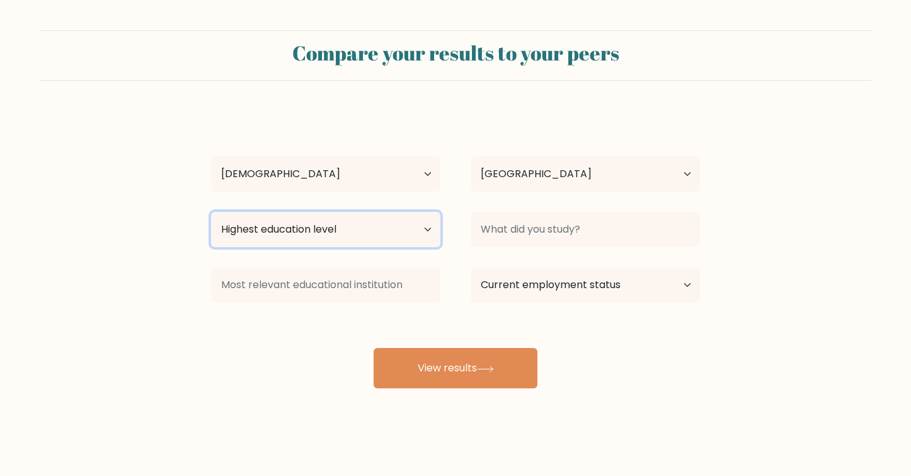
click at [328, 231] on select "Highest education level No schooling Primary Lower Secondary Upper Secondary Oc…" at bounding box center [325, 229] width 229 height 35
select select "masters_degree"
click at [211, 212] on select "Highest education level No schooling Primary Lower Secondary Upper Secondary Oc…" at bounding box center [325, 229] width 229 height 35
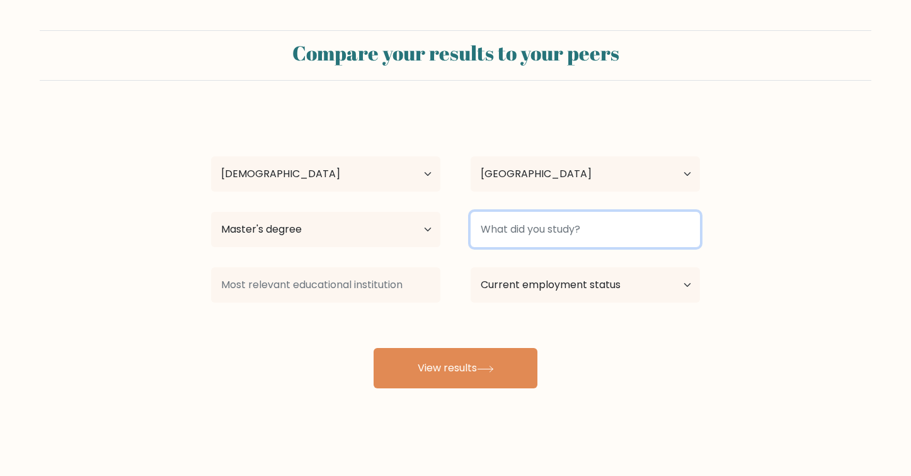
click at [548, 227] on input at bounding box center [585, 229] width 229 height 35
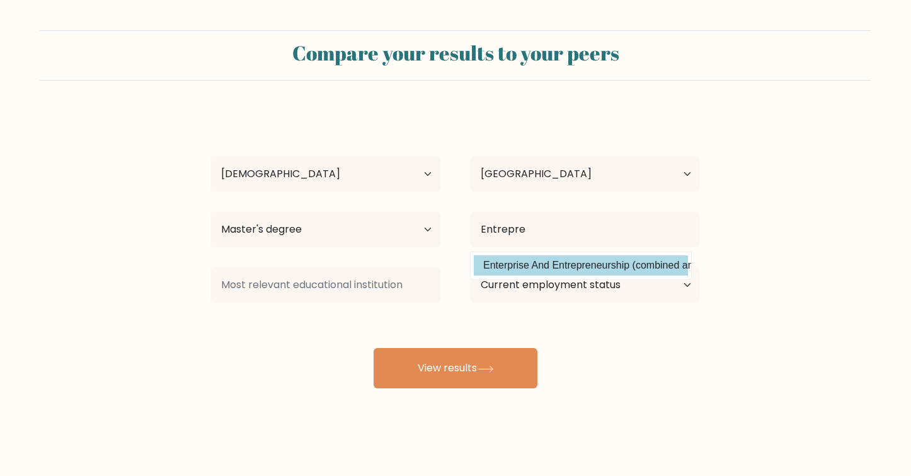
click at [546, 256] on option "Enterprise And Entrepreneurship (combined and general studies)" at bounding box center [581, 265] width 214 height 20
type input "Enterprise And Entrepreneurship"
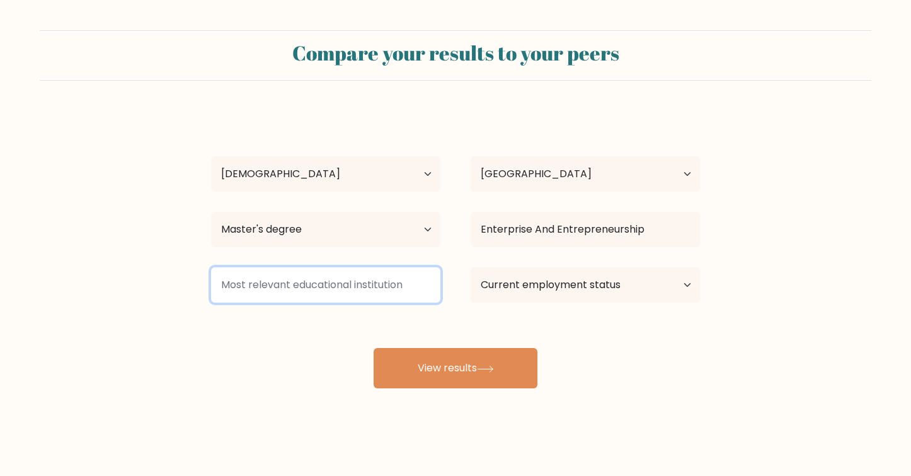
click at [306, 293] on input at bounding box center [325, 284] width 229 height 35
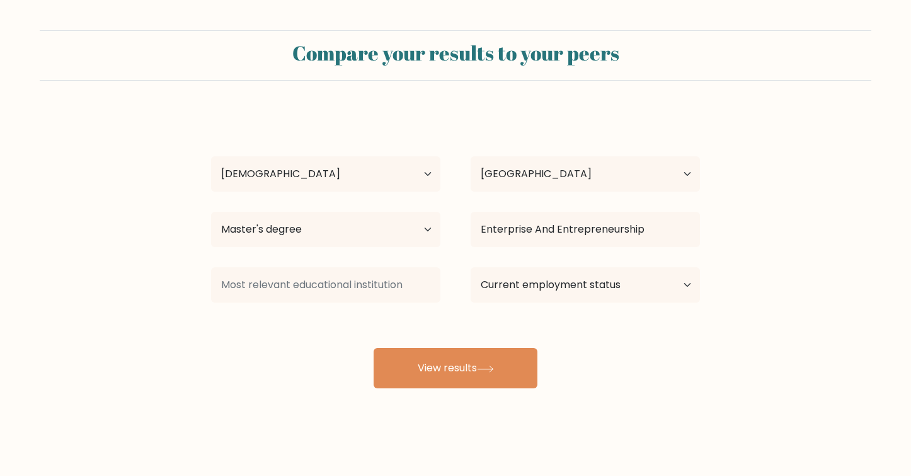
click at [298, 343] on div "Bodhy Buit Age Under [DEMOGRAPHIC_DATA] [DEMOGRAPHIC_DATA] [DEMOGRAPHIC_DATA] […" at bounding box center [456, 249] width 504 height 277
click at [523, 294] on select "Current employment status Employed Student Retired Other / prefer not to answer" at bounding box center [585, 284] width 229 height 35
select select "employed"
click at [471, 267] on select "Current employment status Employed Student Retired Other / prefer not to answer" at bounding box center [585, 284] width 229 height 35
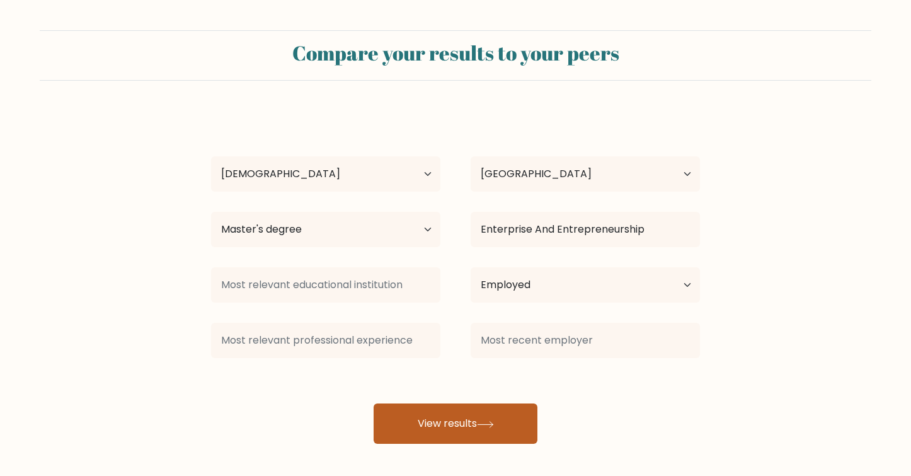
click at [413, 423] on button "View results" at bounding box center [456, 423] width 164 height 40
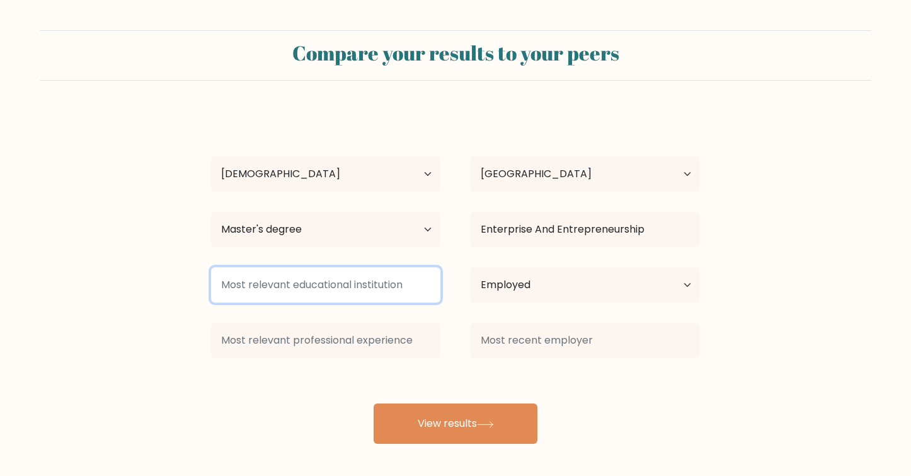
click at [346, 294] on input at bounding box center [325, 284] width 229 height 35
type input "j"
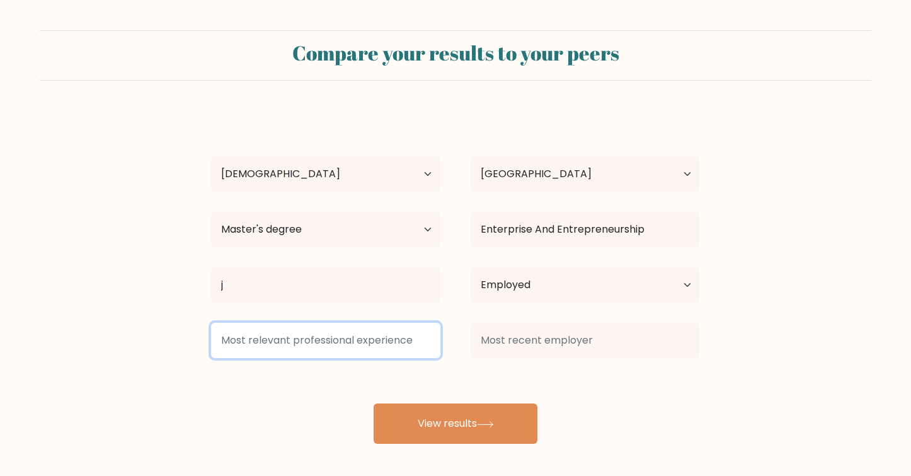
click at [380, 353] on input at bounding box center [325, 340] width 229 height 35
type input "j"
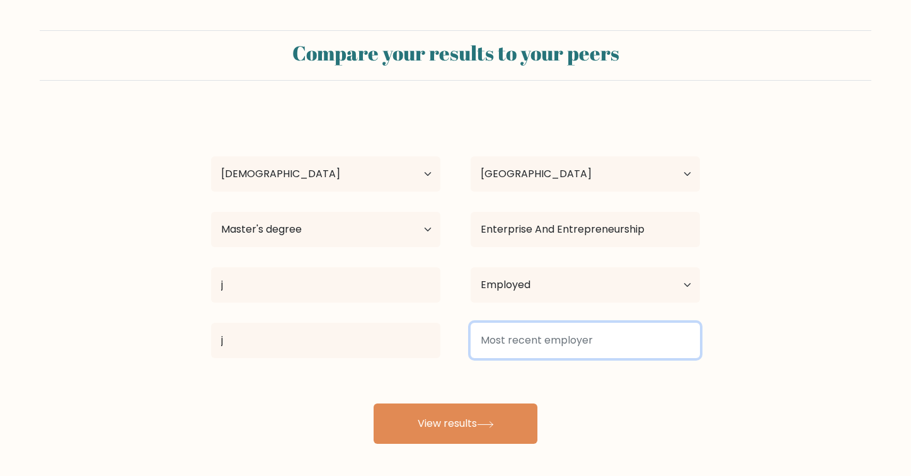
click at [540, 349] on input at bounding box center [585, 340] width 229 height 35
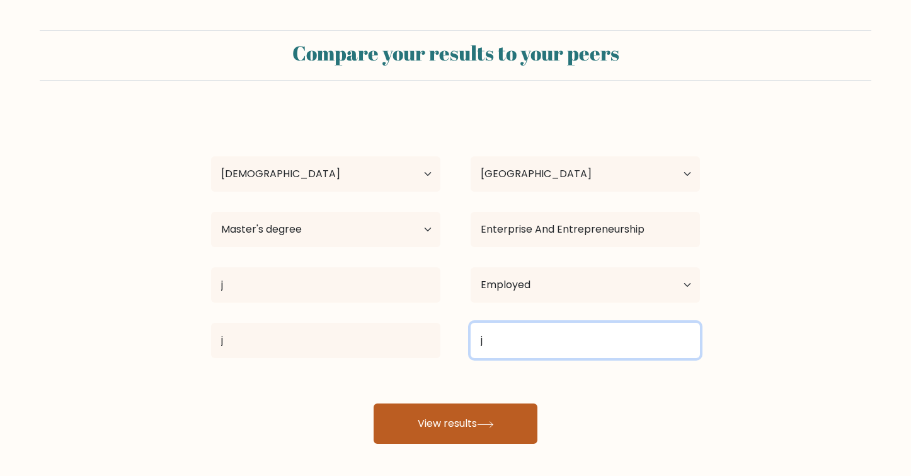
type input "j"
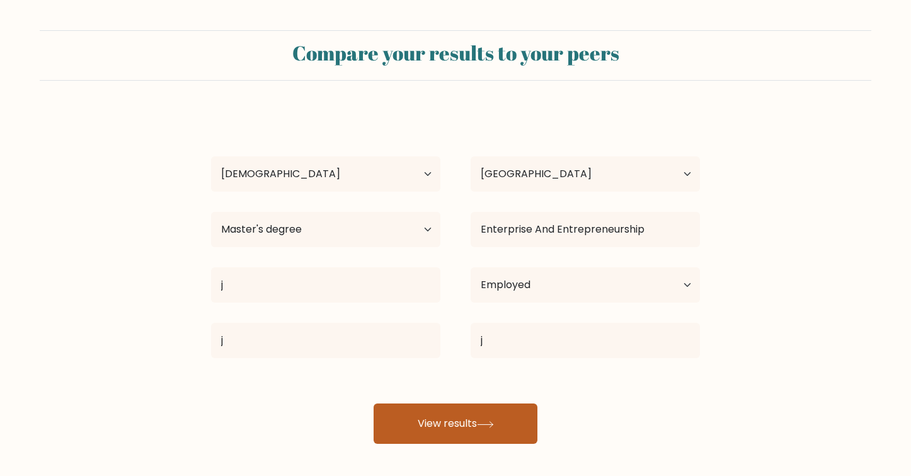
click at [485, 424] on icon at bounding box center [485, 424] width 15 height 6
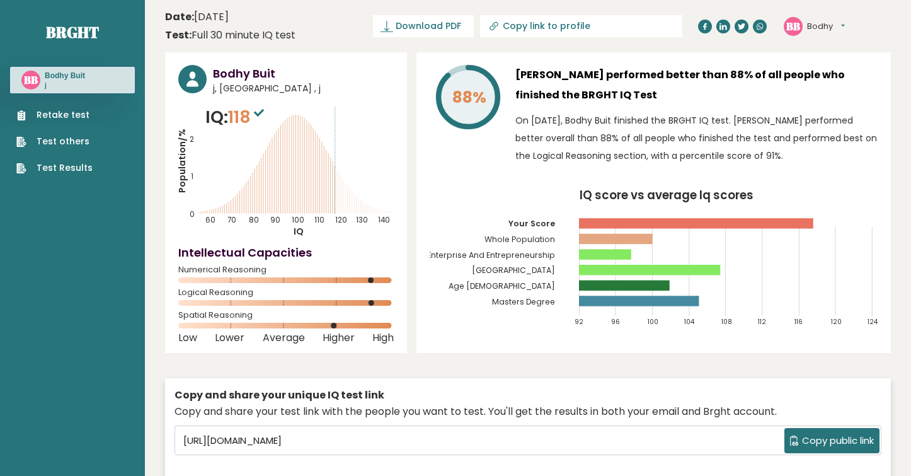
click at [409, 208] on div "Bodhy Buit j, [GEOGRAPHIC_DATA] , j IQ: 118 Population/% IQ 0 1 2 60 70 80 90 1…" at bounding box center [528, 280] width 726 height 456
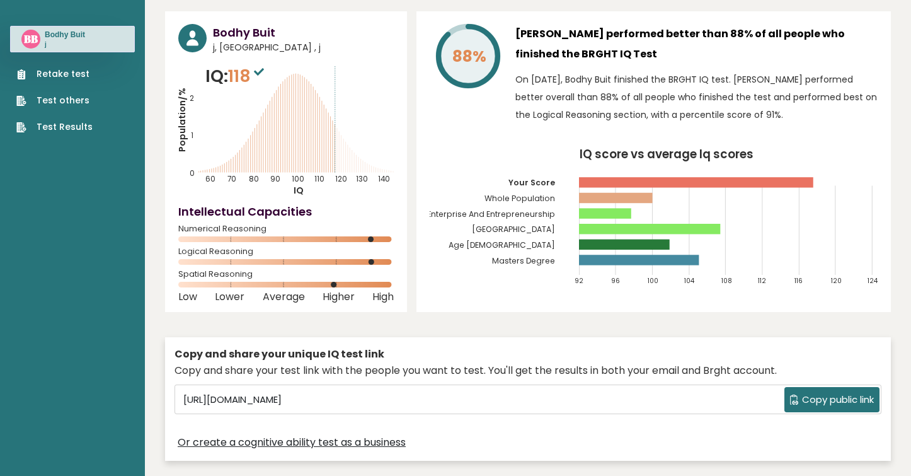
scroll to position [45, 0]
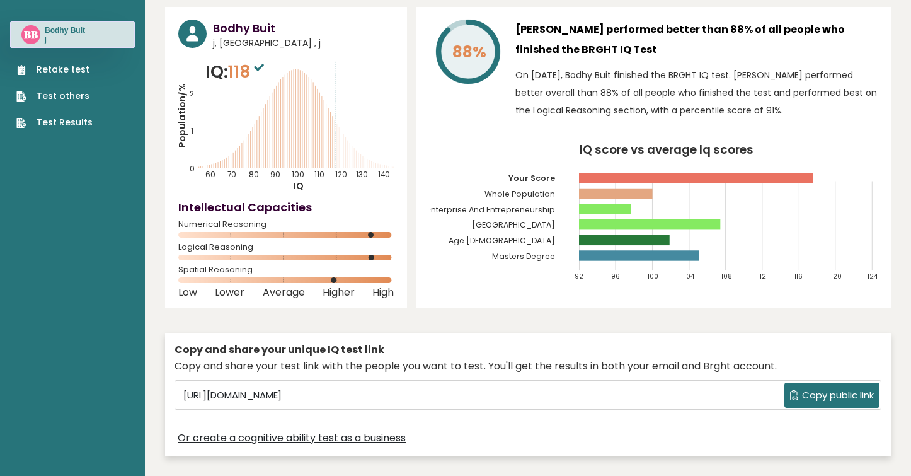
drag, startPoint x: 336, startPoint y: 280, endPoint x: 375, endPoint y: 280, distance: 38.4
click at [375, 280] on icon at bounding box center [285, 280] width 215 height 6
click at [375, 280] on rect at bounding box center [285, 280] width 215 height 6
click at [411, 165] on div "Bodhy Buit j, [GEOGRAPHIC_DATA] , j IQ: 118 Population/% IQ 0 1 2 60 70 80 90 1…" at bounding box center [528, 235] width 726 height 456
